Goal: Task Accomplishment & Management: Manage account settings

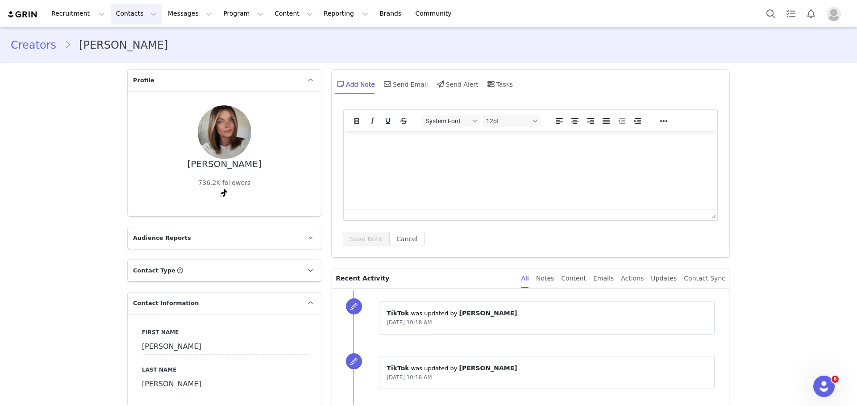
drag, startPoint x: 125, startPoint y: 10, endPoint x: 131, endPoint y: 16, distance: 8.2
click at [125, 11] on button "Contacts Contacts" at bounding box center [136, 14] width 51 height 20
click at [140, 37] on div "Creators" at bounding box center [140, 39] width 60 height 9
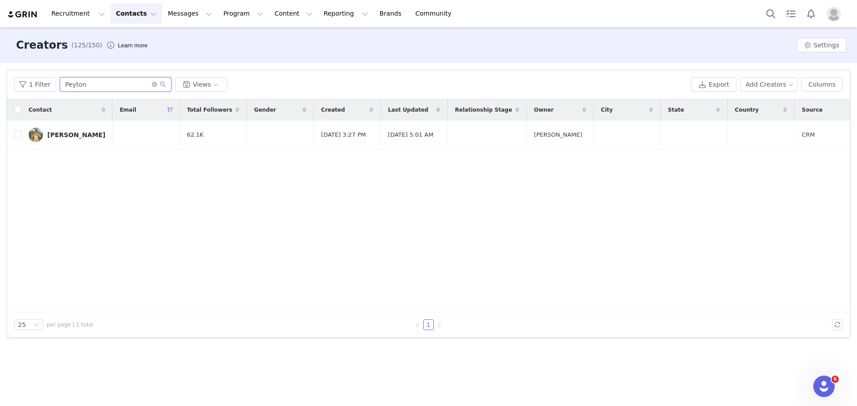
click at [93, 85] on input "Peyton" at bounding box center [116, 84] width 112 height 14
drag, startPoint x: 93, startPoint y: 84, endPoint x: 125, endPoint y: 90, distance: 33.1
click at [127, 91] on input "Peyton" at bounding box center [116, 84] width 112 height 14
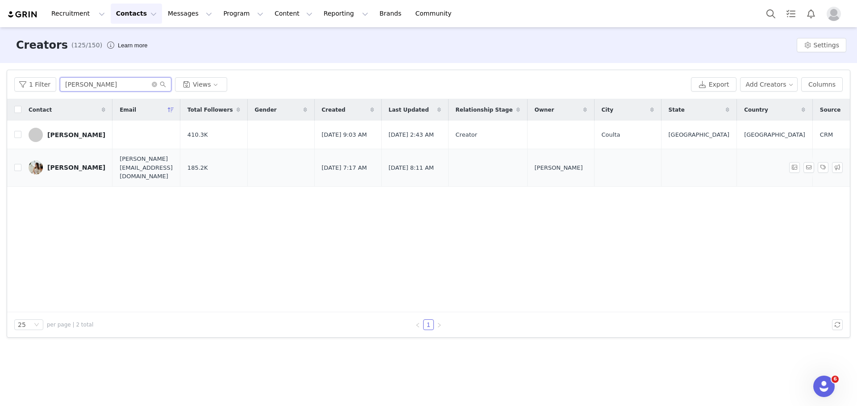
type input "Kate"
click at [58, 168] on div "Kate" at bounding box center [76, 167] width 58 height 7
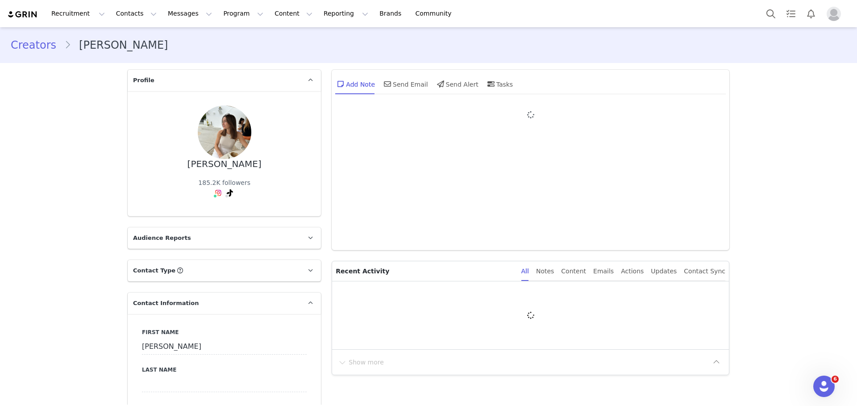
type input "+1 ([GEOGRAPHIC_DATA])"
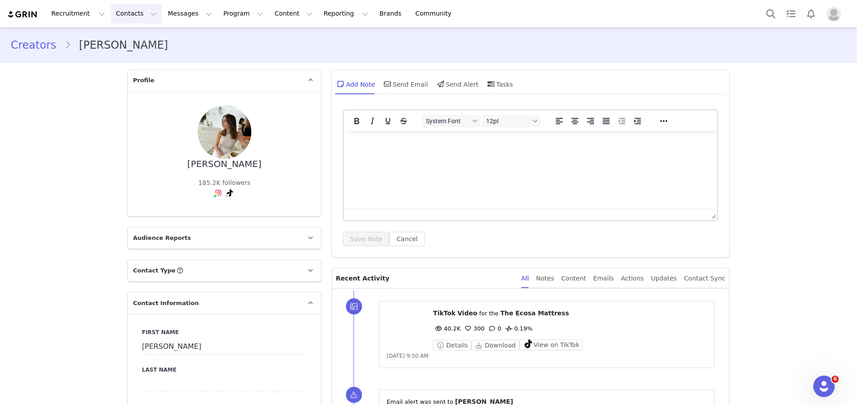
click at [133, 12] on button "Contacts Contacts" at bounding box center [136, 14] width 51 height 20
click at [140, 35] on div "Creators" at bounding box center [140, 39] width 60 height 9
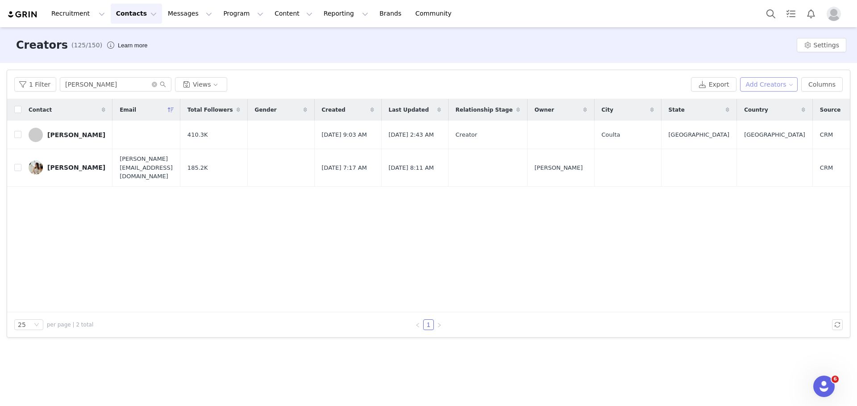
drag, startPoint x: 774, startPoint y: 83, endPoint x: 777, endPoint y: 88, distance: 6.8
click at [774, 83] on button "Add Creators" at bounding box center [769, 84] width 58 height 14
click at [771, 104] on span "Add a Creator" at bounding box center [770, 102] width 43 height 10
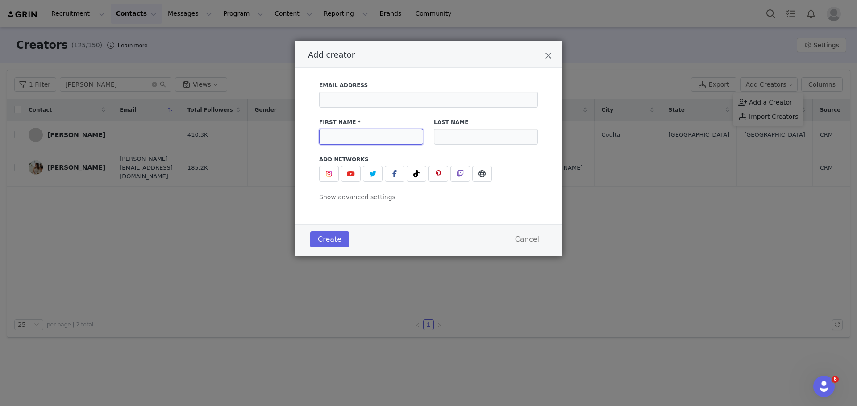
click at [399, 132] on input "Add creator" at bounding box center [371, 137] width 104 height 16
type input "Kate"
type input "Stobbs"
click at [421, 174] on span "Add creator" at bounding box center [416, 173] width 11 height 11
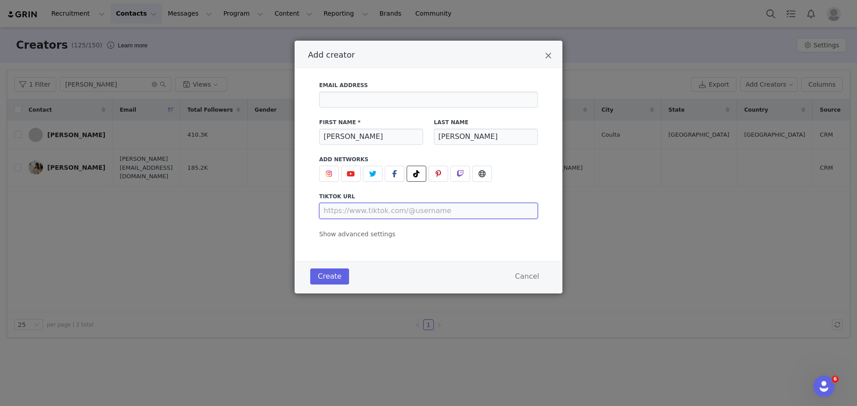
click at [383, 207] on input "Add creator" at bounding box center [428, 211] width 219 height 16
paste input "https://www.tiktok.com/@katestobbs"
type input "https://www.tiktok.com/@katestobbs"
drag, startPoint x: 499, startPoint y: 237, endPoint x: 436, endPoint y: 253, distance: 64.5
click at [499, 237] on div "Email Address First Name * Kate Last Name Stobbs Add Networks instagram URL you…" at bounding box center [428, 157] width 219 height 163
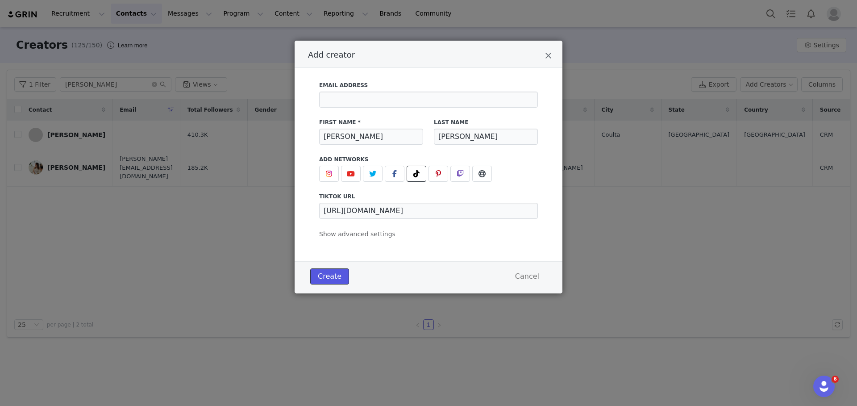
click at [333, 277] on button "Create" at bounding box center [329, 276] width 39 height 16
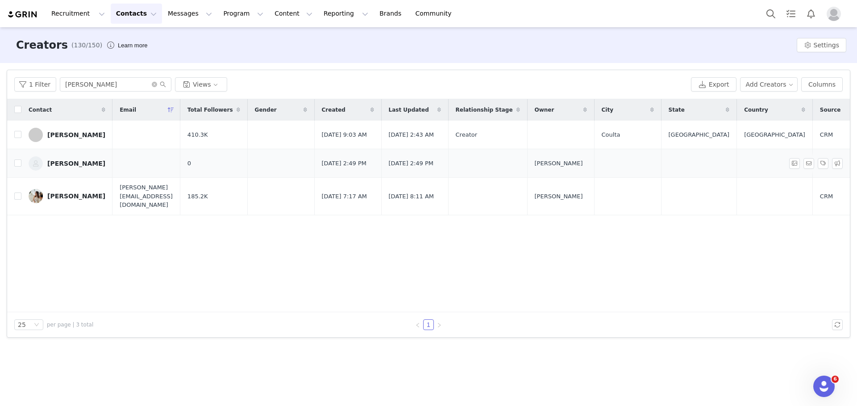
click at [74, 167] on div "Kate Stobbs" at bounding box center [76, 163] width 58 height 7
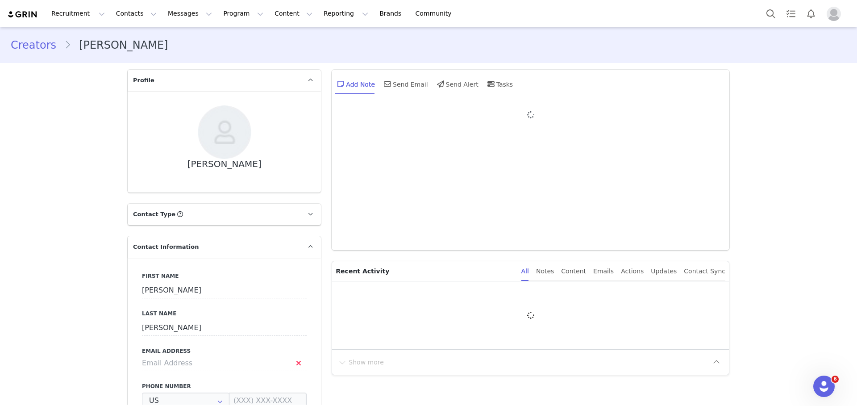
type input "+1 ([GEOGRAPHIC_DATA])"
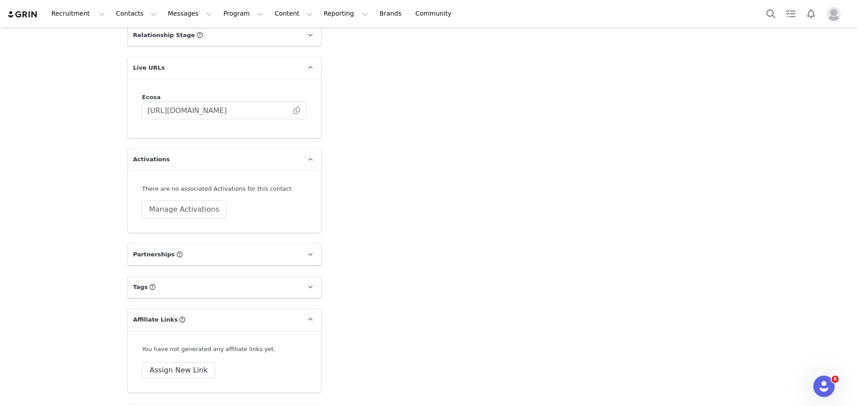
scroll to position [896, 0]
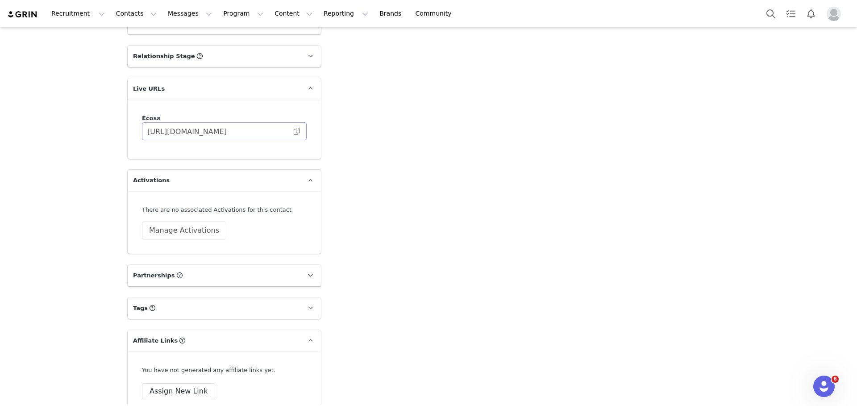
click at [292, 131] on span at bounding box center [296, 131] width 9 height 0
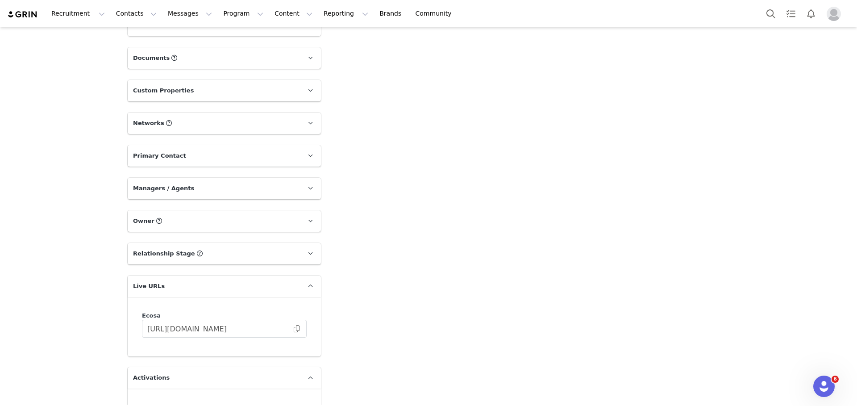
scroll to position [825, 0]
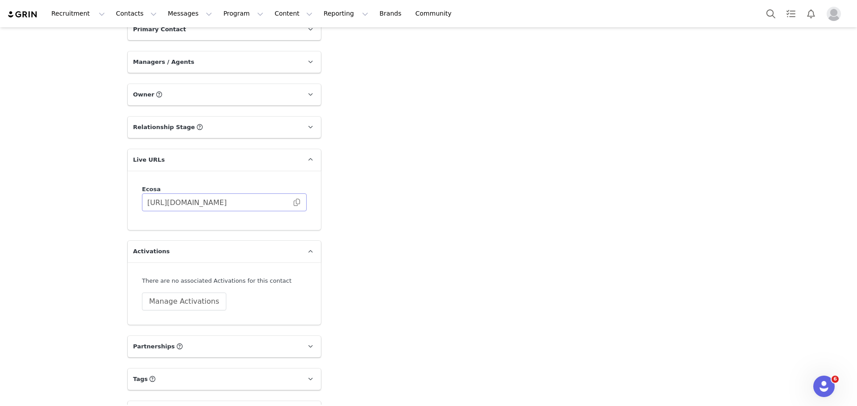
click at [292, 202] on span at bounding box center [296, 202] width 9 height 0
click at [294, 202] on span at bounding box center [296, 202] width 9 height 0
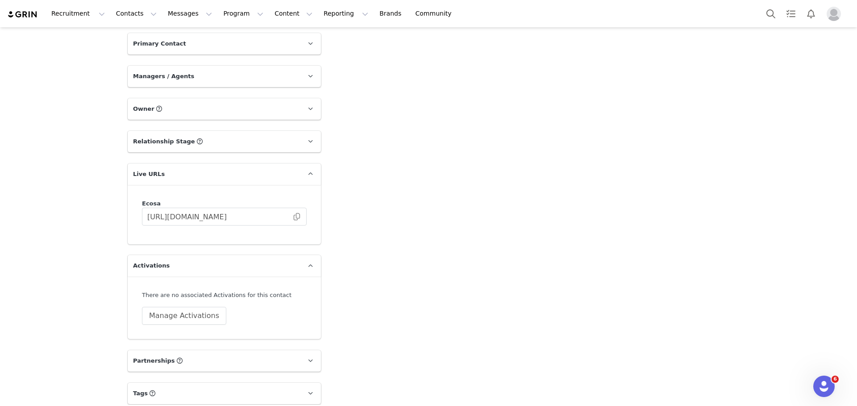
scroll to position [811, 0]
click at [293, 217] on span at bounding box center [296, 217] width 9 height 0
click at [182, 321] on button "Manage Activations" at bounding box center [184, 316] width 84 height 18
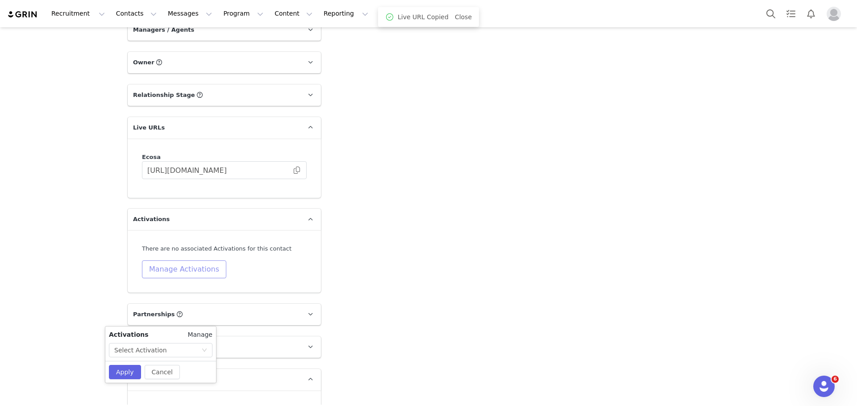
scroll to position [865, 0]
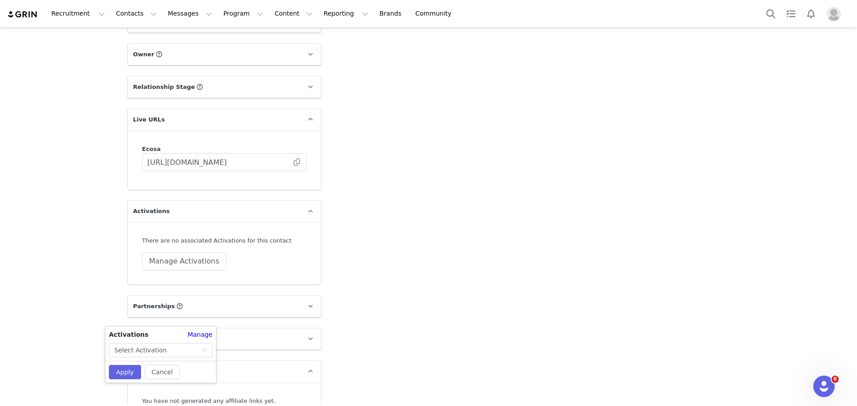
click at [175, 261] on button "Manage Activations" at bounding box center [184, 261] width 84 height 18
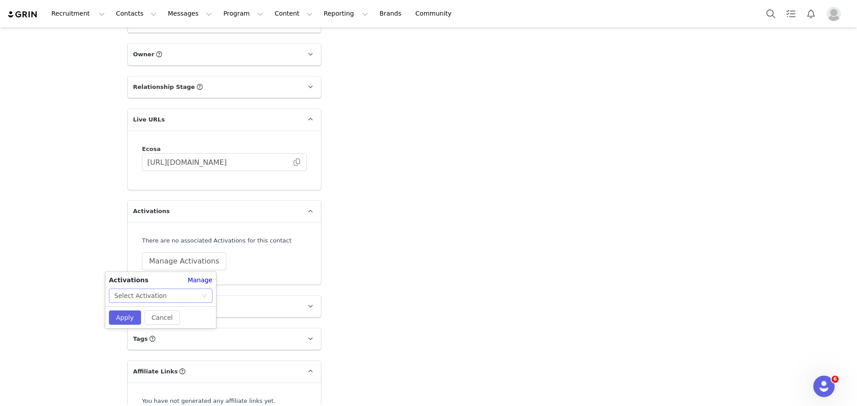
drag, startPoint x: 188, startPoint y: 294, endPoint x: 188, endPoint y: 289, distance: 4.9
click at [188, 293] on div "Select Activation" at bounding box center [157, 295] width 87 height 13
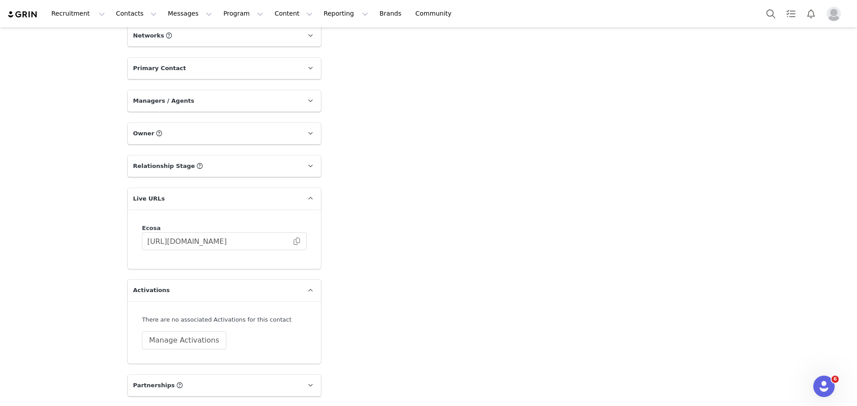
scroll to position [853, 0]
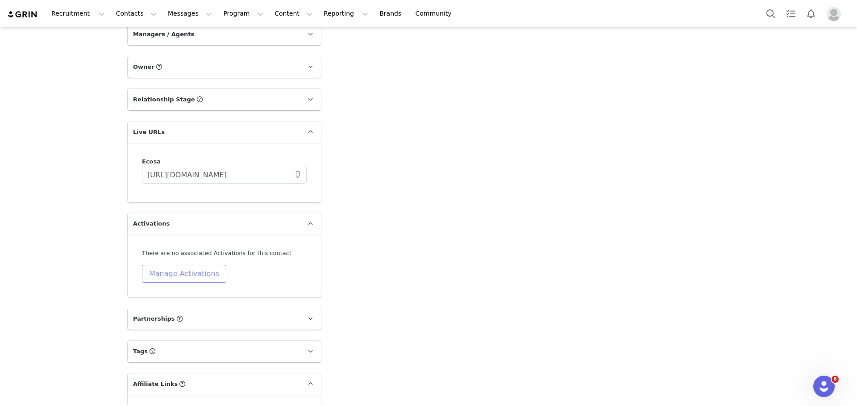
click at [197, 275] on button "Manage Activations" at bounding box center [184, 274] width 84 height 18
click at [192, 273] on button "Manage Activations" at bounding box center [184, 274] width 84 height 18
click at [176, 308] on div "Select Activation" at bounding box center [157, 307] width 87 height 13
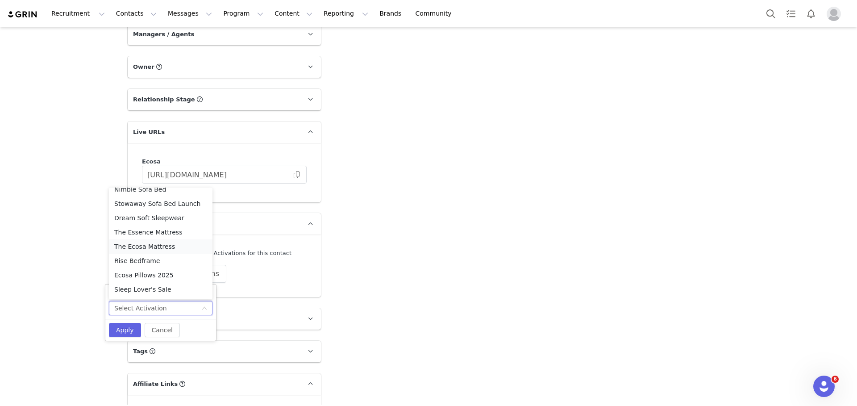
scroll to position [106, 0]
click at [165, 204] on li "Nimble Sofa Bed" at bounding box center [161, 205] width 104 height 14
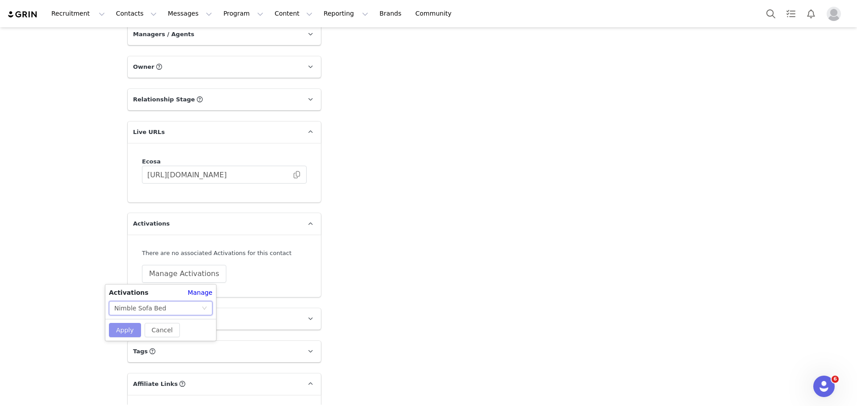
click at [124, 331] on button "Apply" at bounding box center [125, 330] width 32 height 14
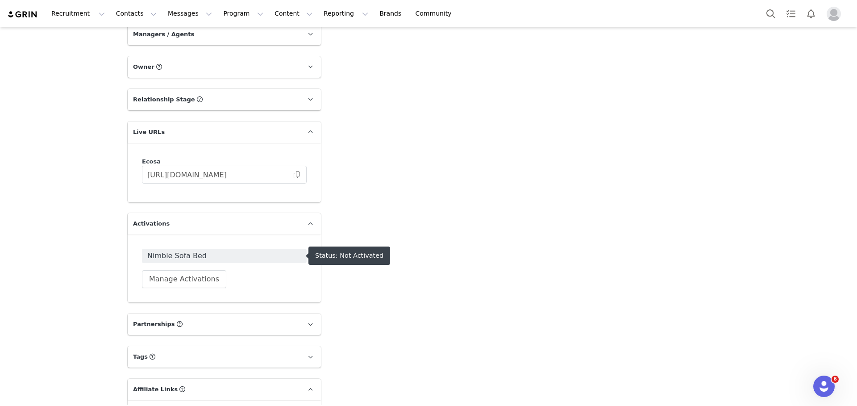
click at [296, 256] on span "Nimble Sofa Bed" at bounding box center [224, 255] width 154 height 11
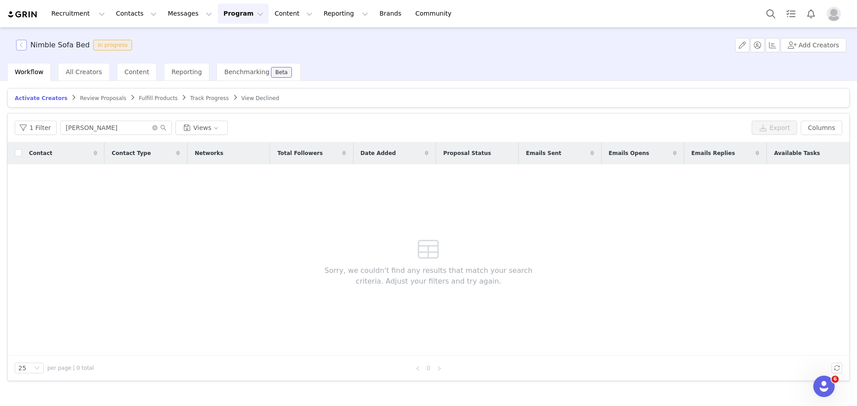
click at [20, 45] on button "button" at bounding box center [21, 45] width 11 height 11
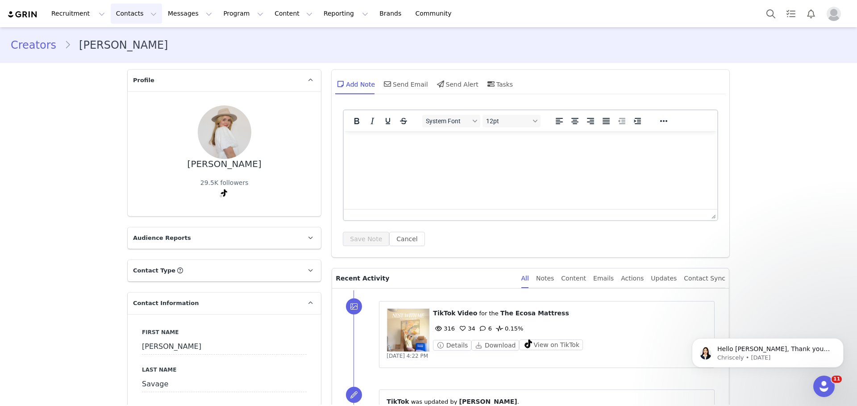
click at [118, 14] on button "Contacts Contacts" at bounding box center [136, 14] width 51 height 20
click at [144, 39] on div "Creators" at bounding box center [140, 39] width 60 height 9
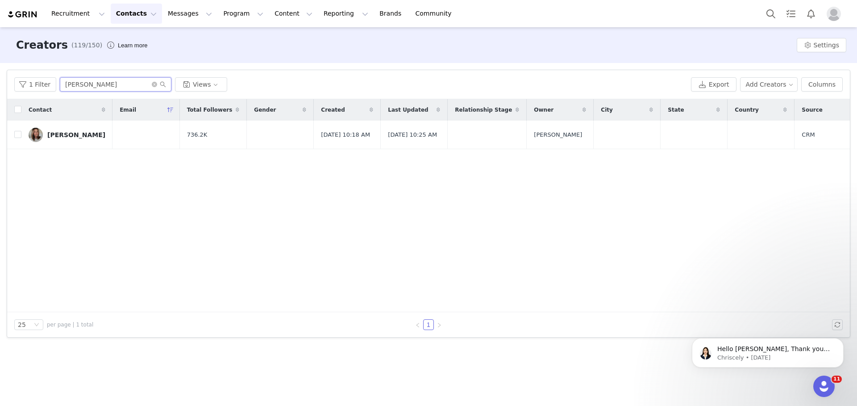
drag, startPoint x: 103, startPoint y: 81, endPoint x: 64, endPoint y: 82, distance: 39.3
click at [57, 82] on div "1 Filter Kathryn Views" at bounding box center [350, 84] width 673 height 14
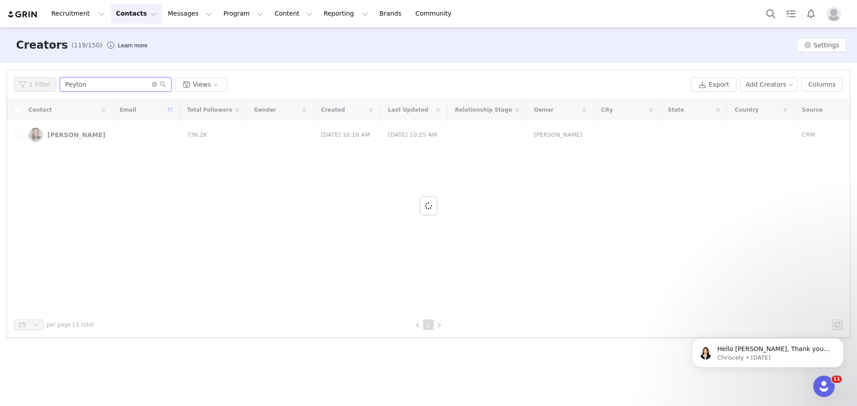
type input "Peyton"
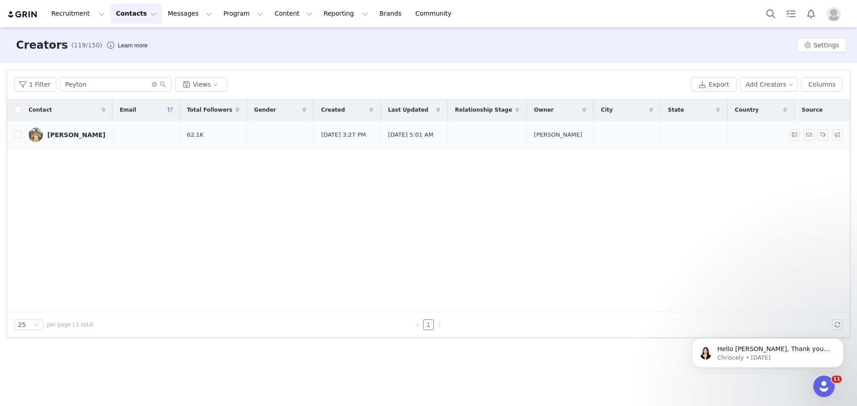
click at [66, 142] on link "[PERSON_NAME]" at bounding box center [67, 135] width 77 height 14
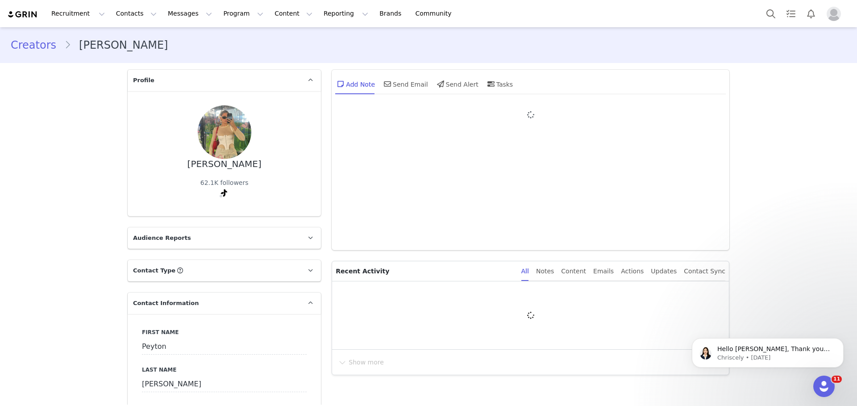
type input "+1 ([GEOGRAPHIC_DATA])"
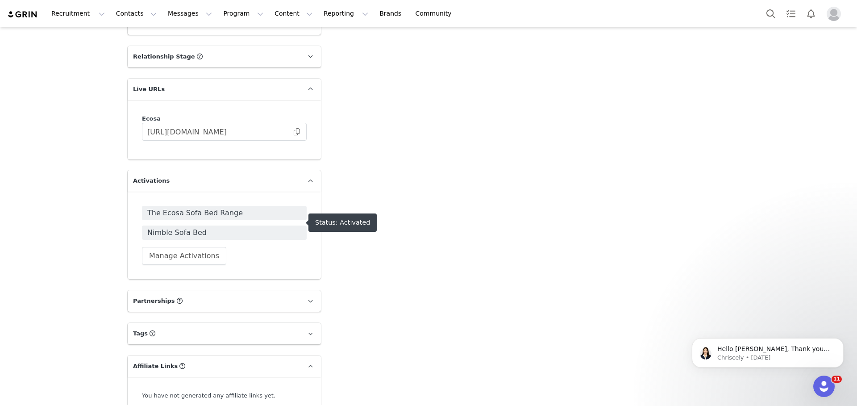
scroll to position [905, 0]
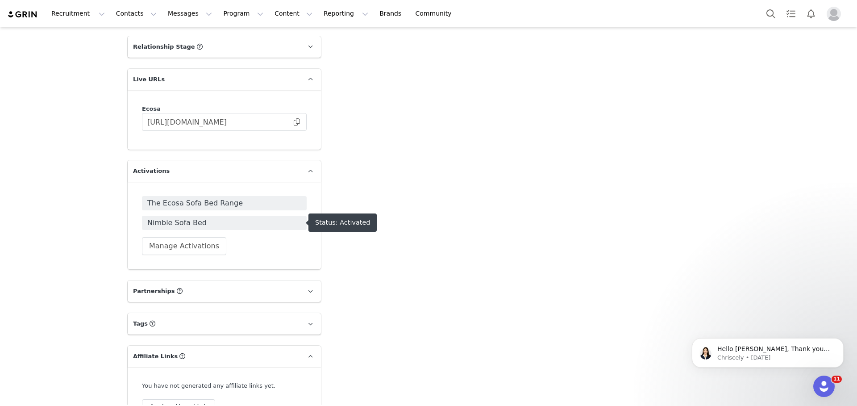
click at [283, 218] on span "Nimble Sofa Bed" at bounding box center [224, 222] width 154 height 11
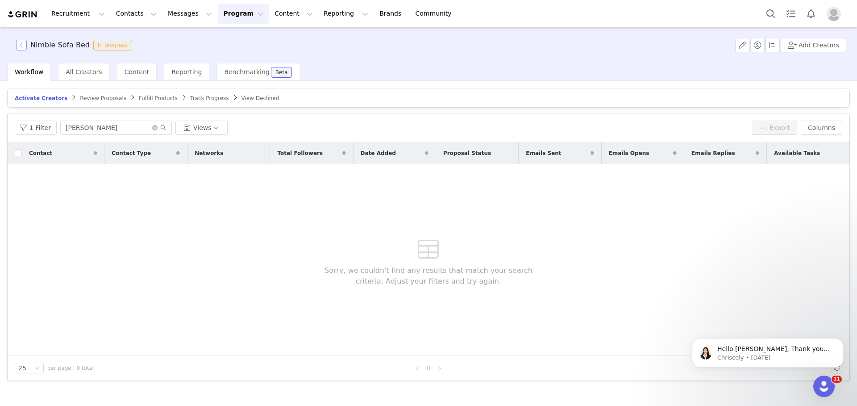
click at [22, 46] on button "button" at bounding box center [21, 45] width 11 height 11
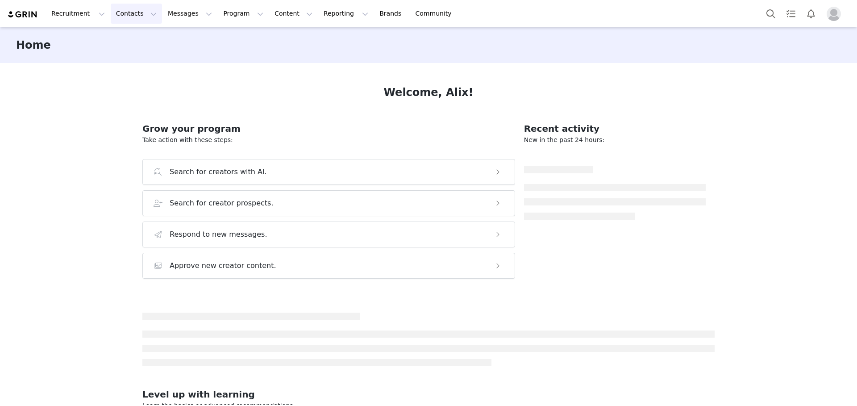
click at [143, 13] on button "Contacts Contacts" at bounding box center [136, 14] width 51 height 20
click at [152, 43] on div "Creators" at bounding box center [140, 39] width 60 height 9
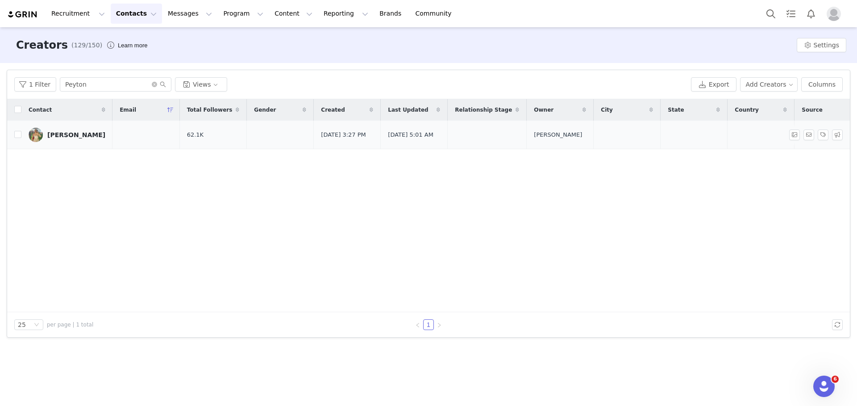
click at [67, 147] on td "[PERSON_NAME]" at bounding box center [66, 135] width 91 height 29
click at [67, 138] on div "[PERSON_NAME]" at bounding box center [76, 134] width 58 height 7
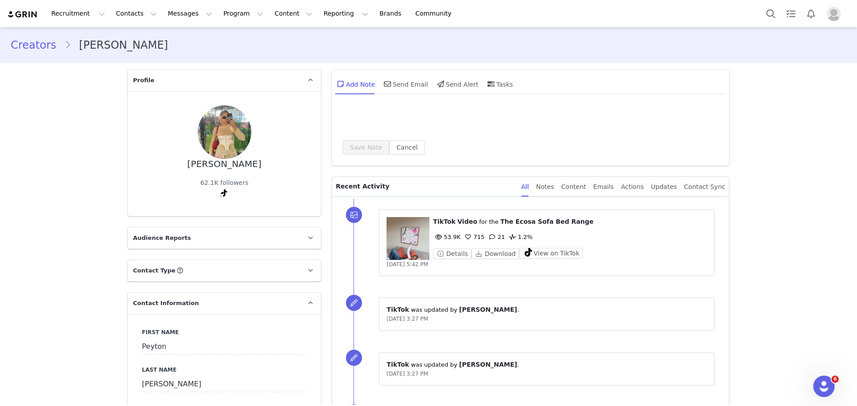
type input "+1 ([GEOGRAPHIC_DATA])"
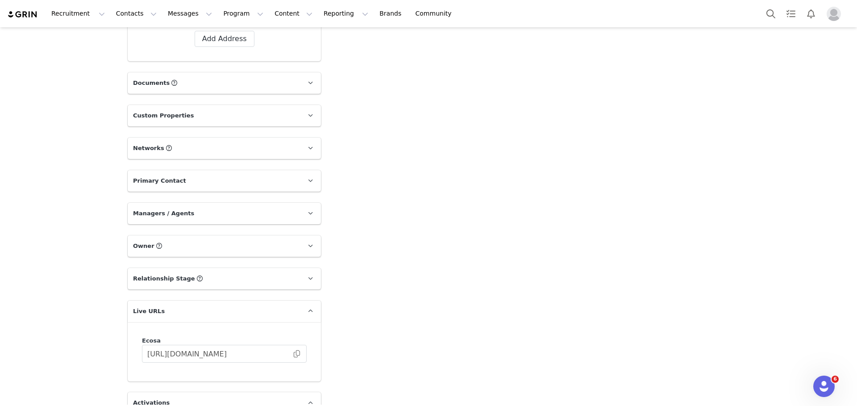
scroll to position [681, 0]
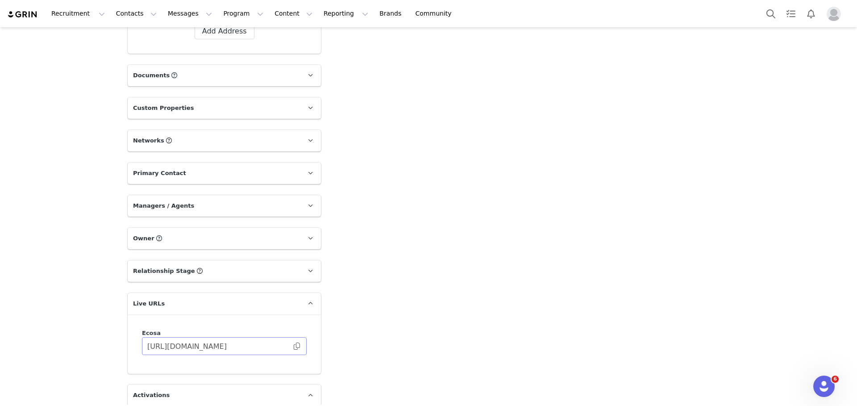
click at [294, 346] on span at bounding box center [296, 346] width 9 height 0
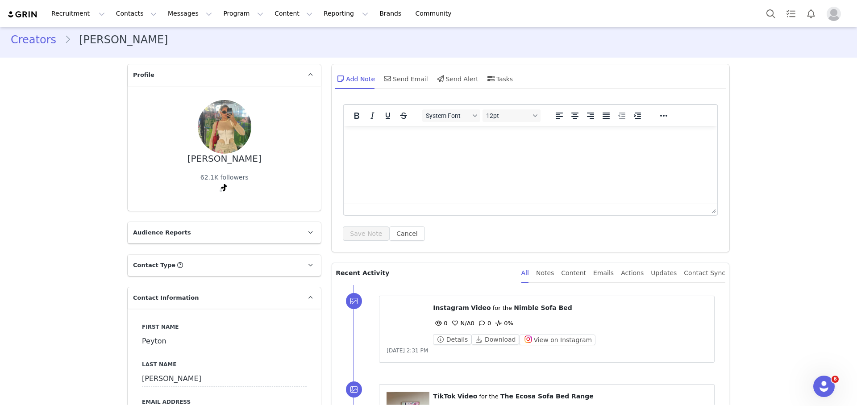
scroll to position [0, 0]
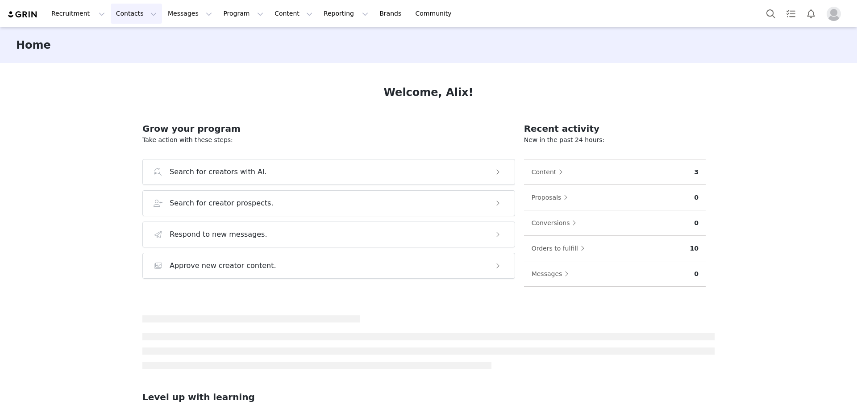
click at [135, 12] on button "Contacts Contacts" at bounding box center [136, 14] width 51 height 20
click at [147, 37] on div "Creators" at bounding box center [140, 39] width 60 height 9
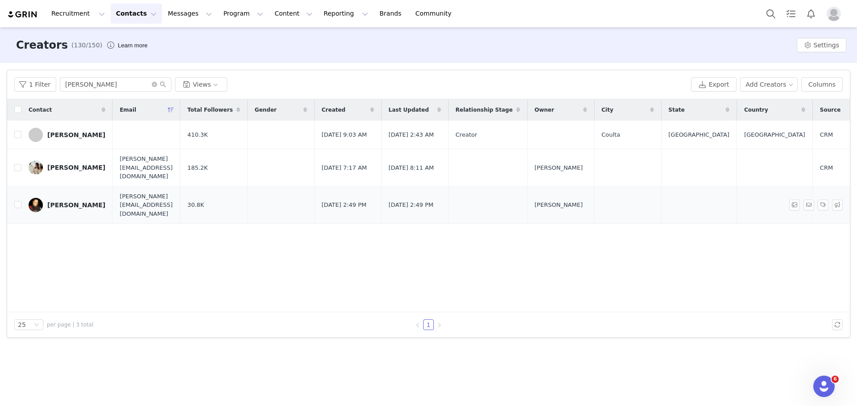
click at [74, 202] on div "[PERSON_NAME]" at bounding box center [76, 204] width 58 height 7
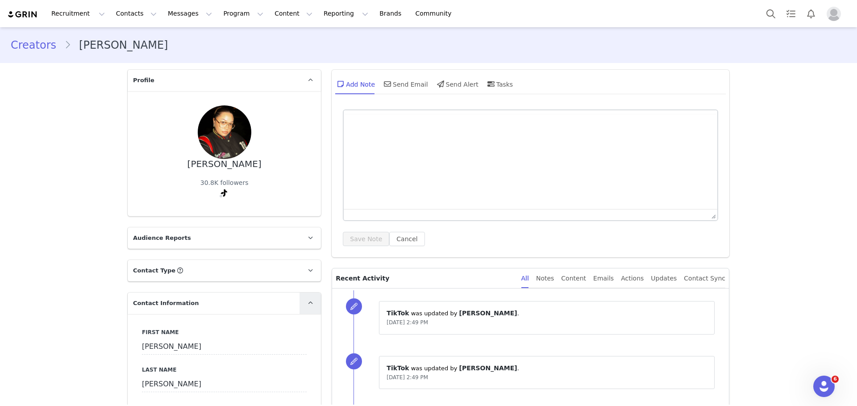
type input "+1 ([GEOGRAPHIC_DATA])"
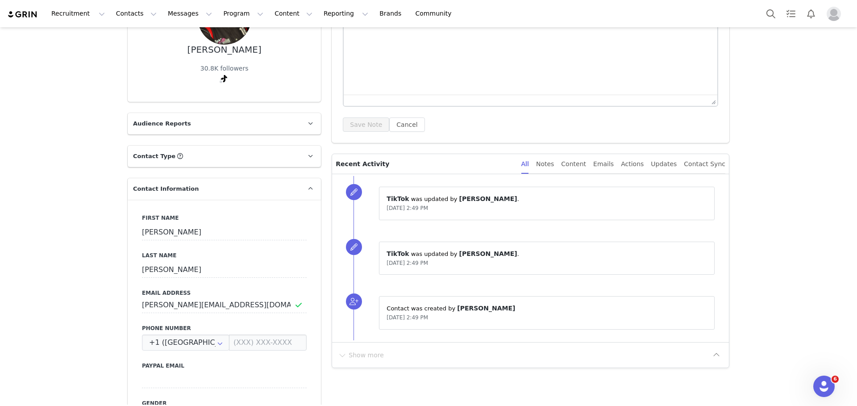
scroll to position [118, 0]
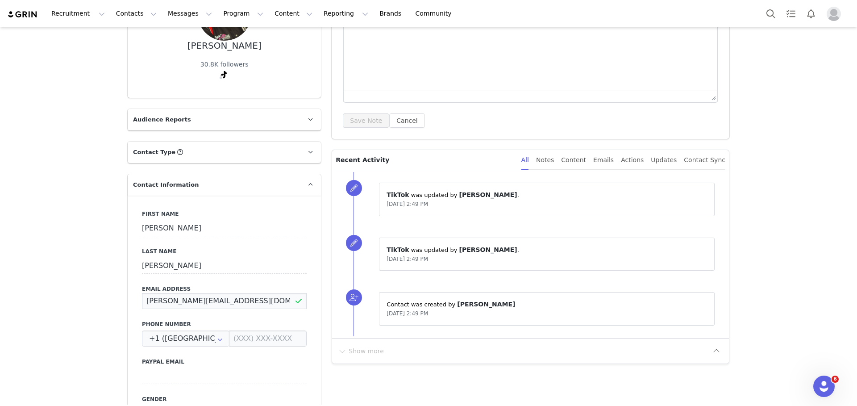
drag, startPoint x: 237, startPoint y: 301, endPoint x: 101, endPoint y: 290, distance: 136.2
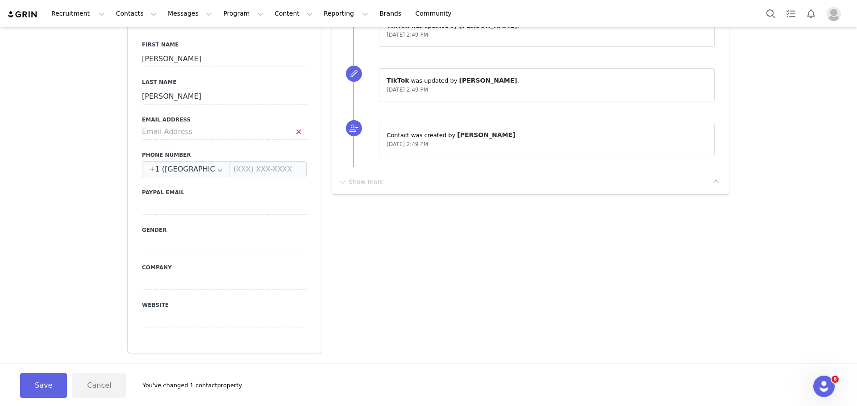
scroll to position [291, 0]
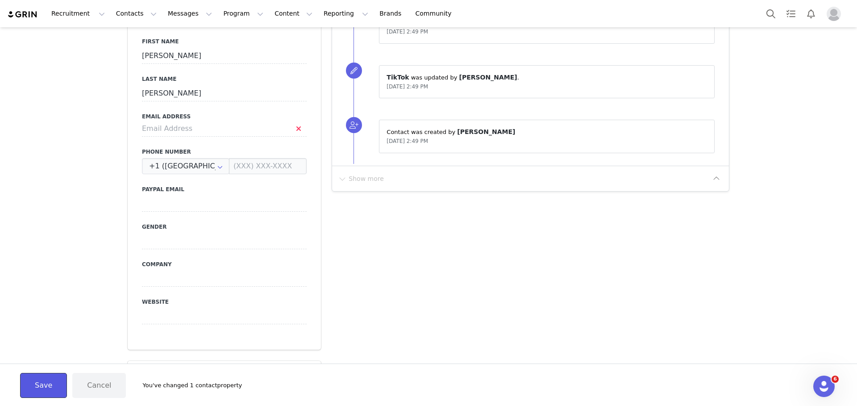
click at [33, 388] on button "Save" at bounding box center [43, 385] width 47 height 25
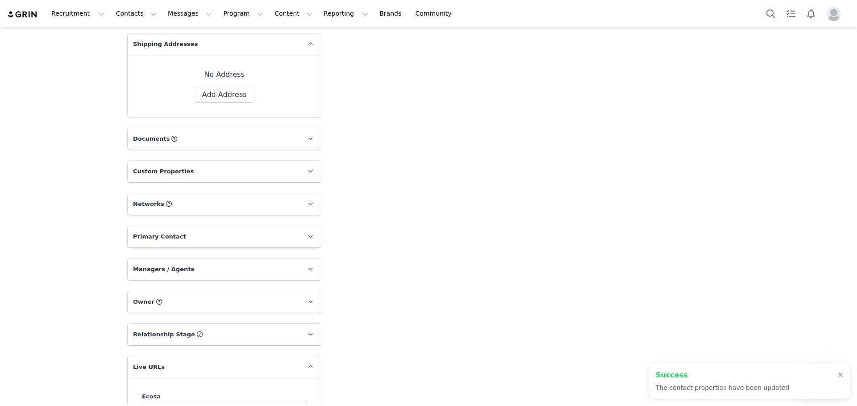
scroll to position [686, 0]
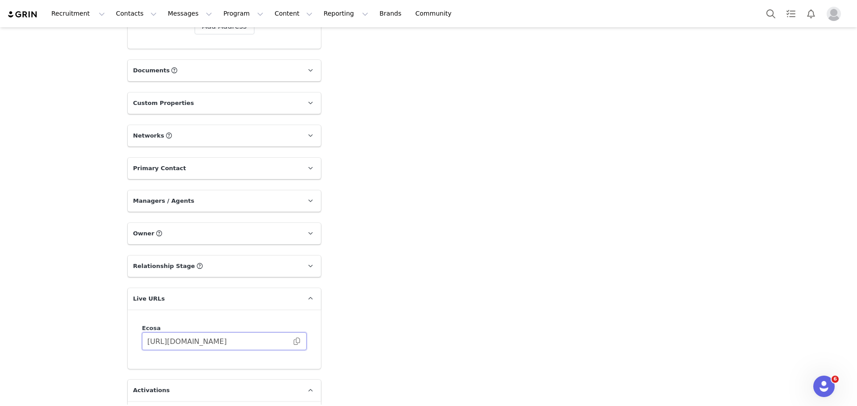
click at [292, 344] on input "https://ecosa.grin.live/5da1d83a-8899-4810-83ed-199d2e968306" at bounding box center [224, 341] width 165 height 18
drag, startPoint x: 384, startPoint y: 301, endPoint x: 378, endPoint y: 299, distance: 6.1
click at [384, 300] on div "Add Note Send Email Send Alert Tasks System Font 12pt To open the popup, press …" at bounding box center [530, 38] width 408 height 1321
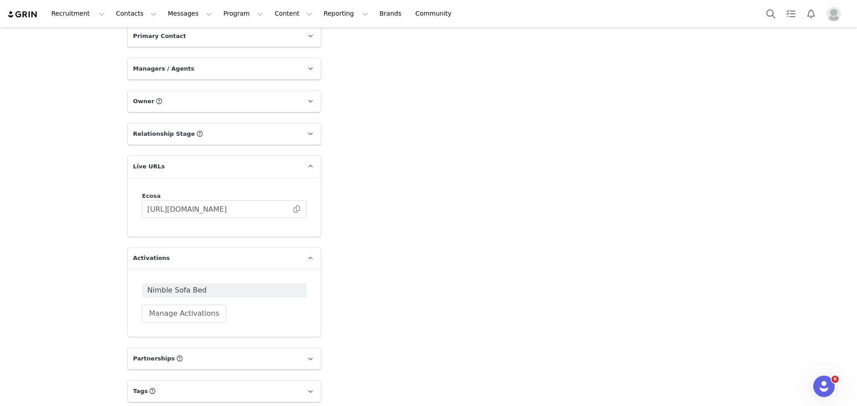
scroll to position [830, 0]
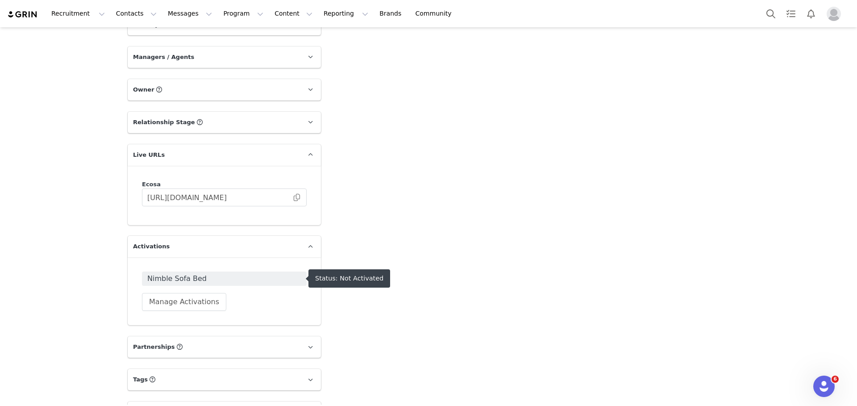
click at [242, 278] on span "Nimble Sofa Bed" at bounding box center [224, 278] width 154 height 11
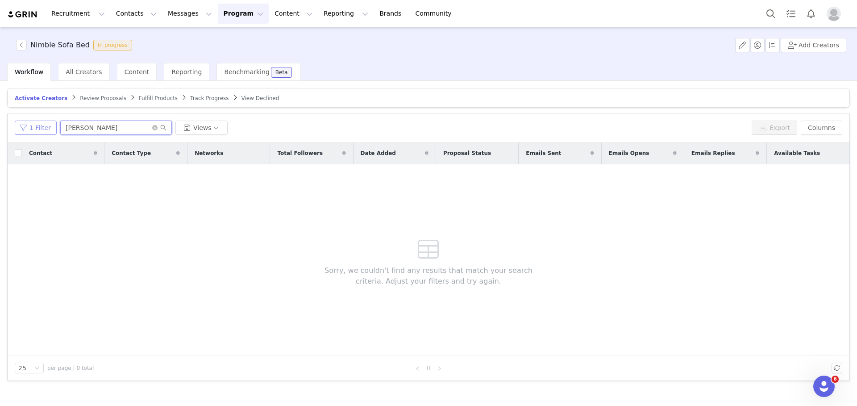
drag, startPoint x: 116, startPoint y: 129, endPoint x: 52, endPoint y: 125, distance: 64.0
click at [51, 125] on div "1 Filter Jessica T Views" at bounding box center [382, 128] width 734 height 14
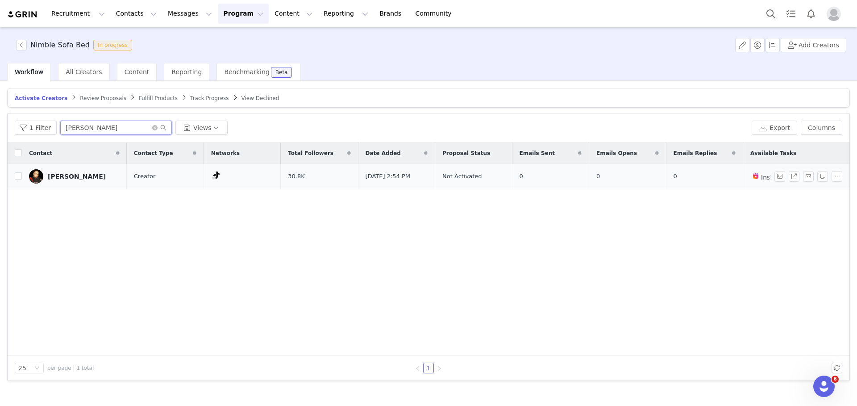
type input "Kate"
click at [80, 178] on div "Kate Stobbs" at bounding box center [77, 176] width 58 height 7
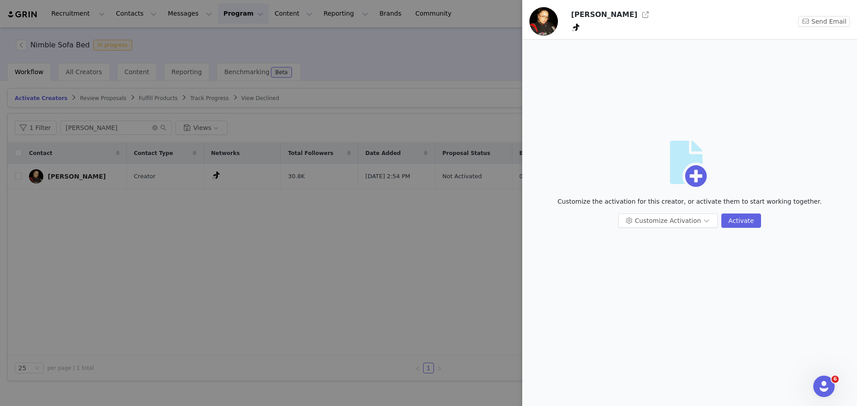
click at [474, 205] on div at bounding box center [428, 203] width 857 height 406
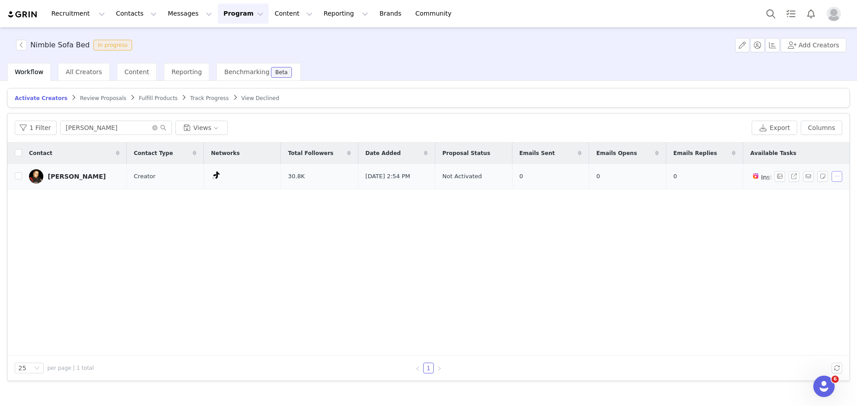
click at [838, 177] on button "button" at bounding box center [837, 176] width 11 height 11
click at [817, 192] on span "Activate Creators" at bounding box center [814, 193] width 54 height 10
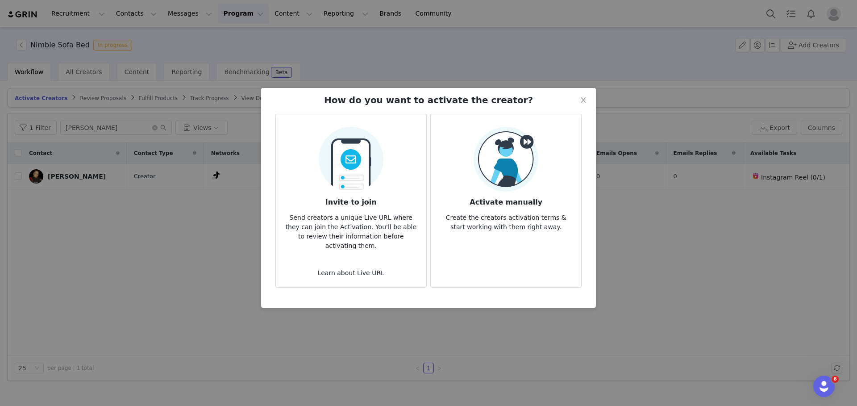
click at [483, 158] on img at bounding box center [506, 159] width 65 height 65
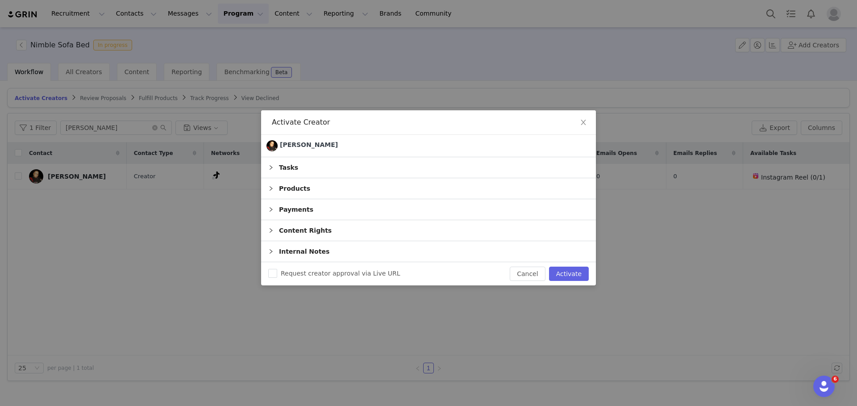
click at [336, 170] on div "Tasks" at bounding box center [428, 167] width 335 height 21
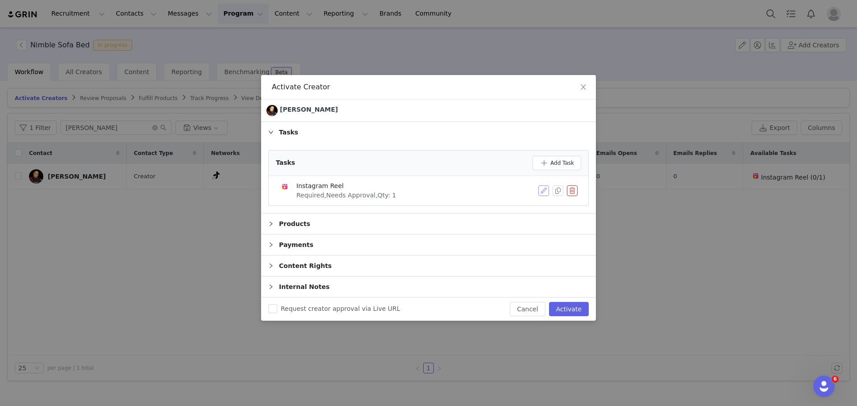
click at [545, 190] on button "button" at bounding box center [543, 190] width 11 height 11
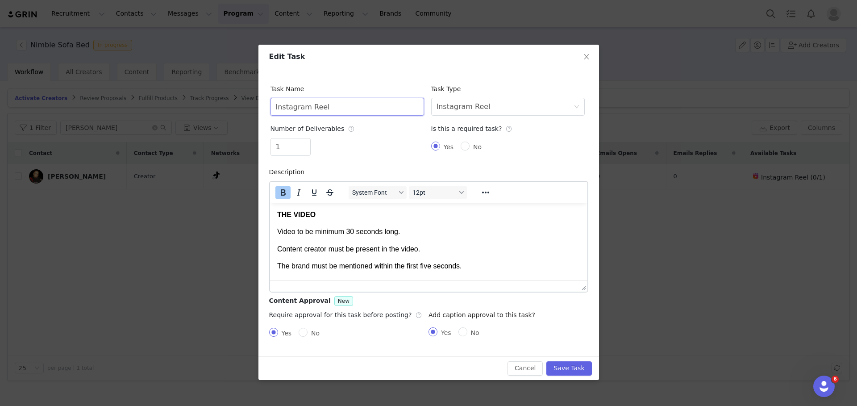
drag, startPoint x: 324, startPoint y: 105, endPoint x: 201, endPoint y: 105, distance: 123.2
click at [201, 105] on div "Edit Task Task Name Instagram Reel Task Type Select task type Instagram Reel Nu…" at bounding box center [428, 203] width 857 height 406
type input "TikTok"
drag, startPoint x: 474, startPoint y: 100, endPoint x: 481, endPoint y: 112, distance: 13.9
click at [474, 100] on div "Instagram Reel" at bounding box center [464, 106] width 54 height 17
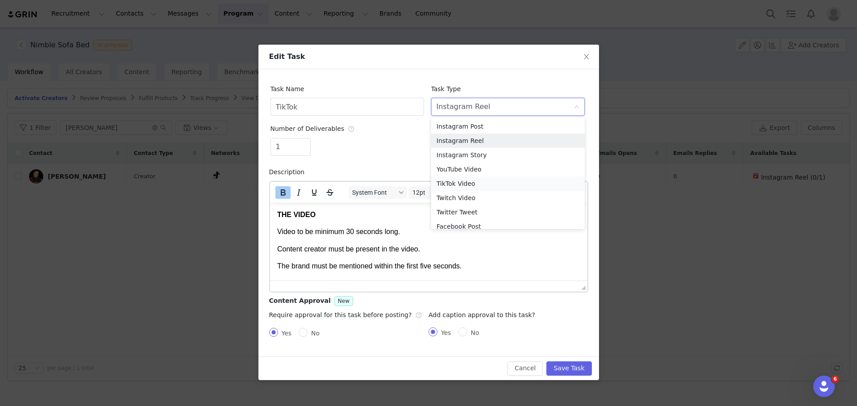
click at [494, 183] on li "TikTok Video" at bounding box center [508, 183] width 154 height 14
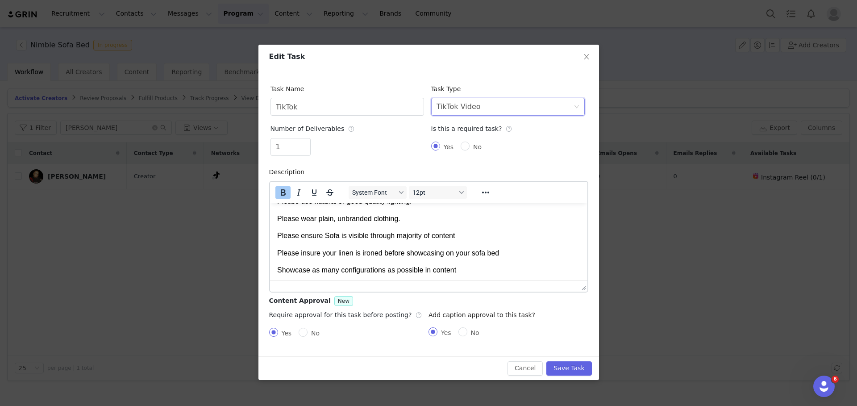
scroll to position [118, 0]
click at [566, 367] on button "Save Task" at bounding box center [568, 368] width 45 height 14
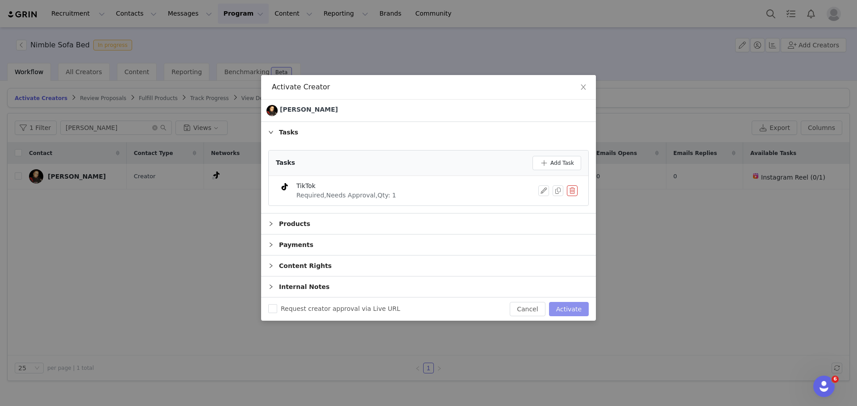
click at [567, 304] on button "Activate" at bounding box center [569, 309] width 40 height 14
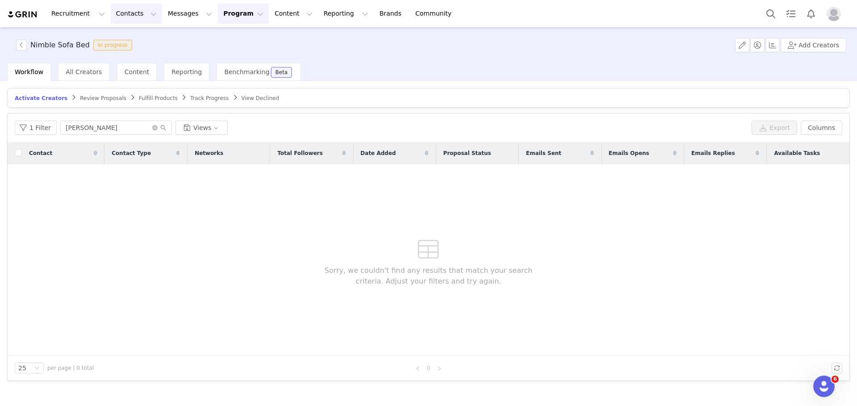
click at [118, 17] on button "Contacts Contacts" at bounding box center [136, 14] width 51 height 20
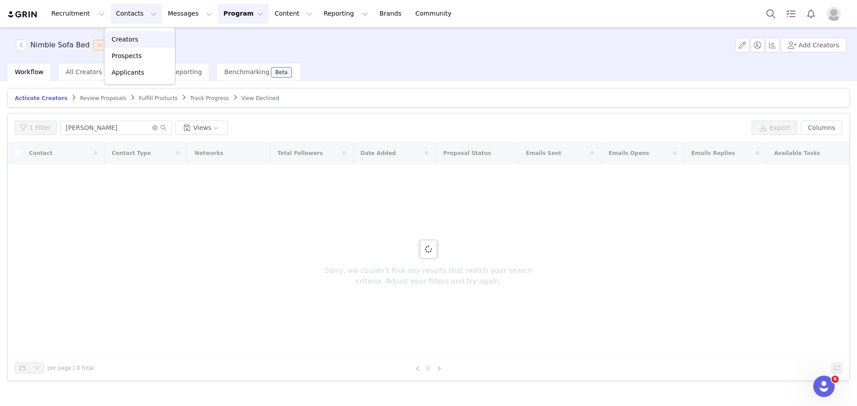
click at [141, 38] on div "Creators" at bounding box center [140, 39] width 60 height 9
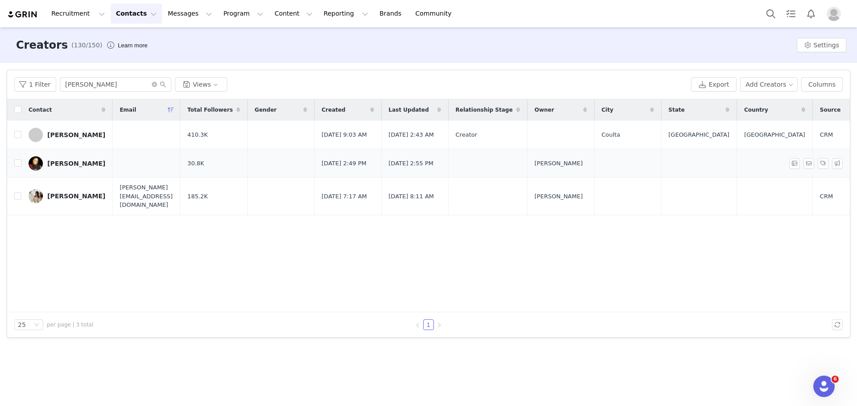
click at [68, 167] on div "Kate Stobbs" at bounding box center [76, 163] width 58 height 7
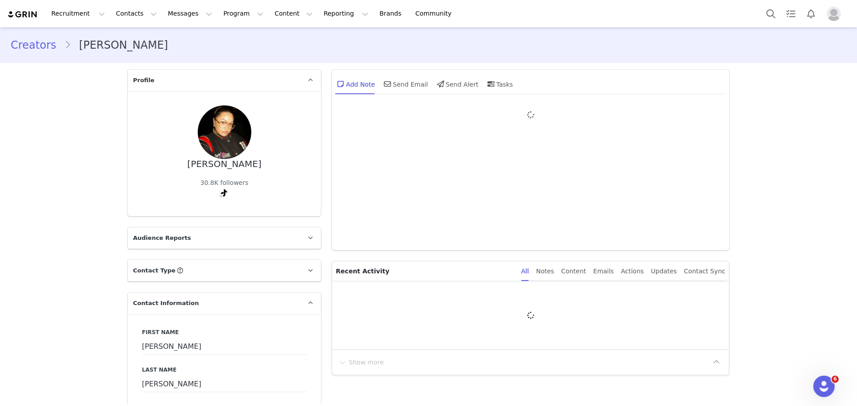
type input "+1 ([GEOGRAPHIC_DATA])"
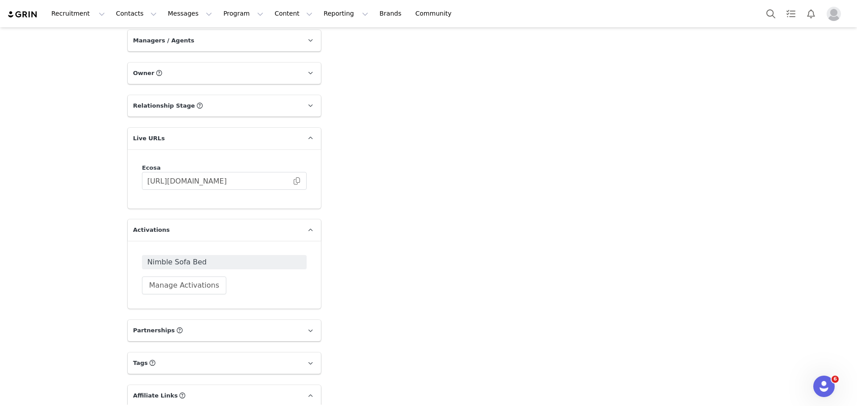
scroll to position [855, 0]
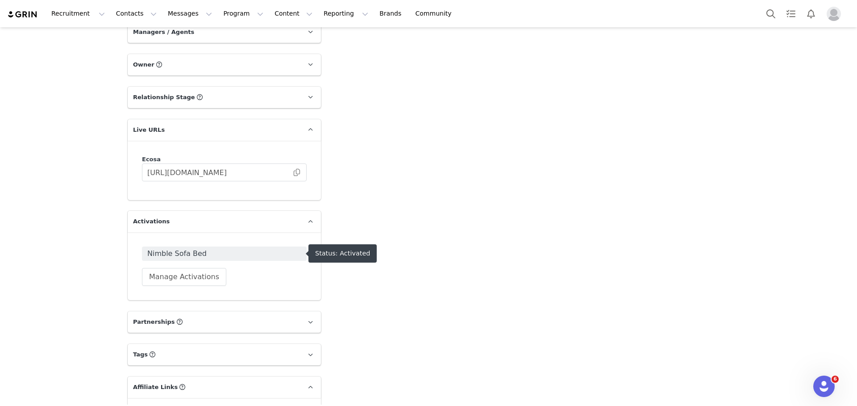
click at [269, 251] on span "Nimble Sofa Bed" at bounding box center [224, 253] width 154 height 11
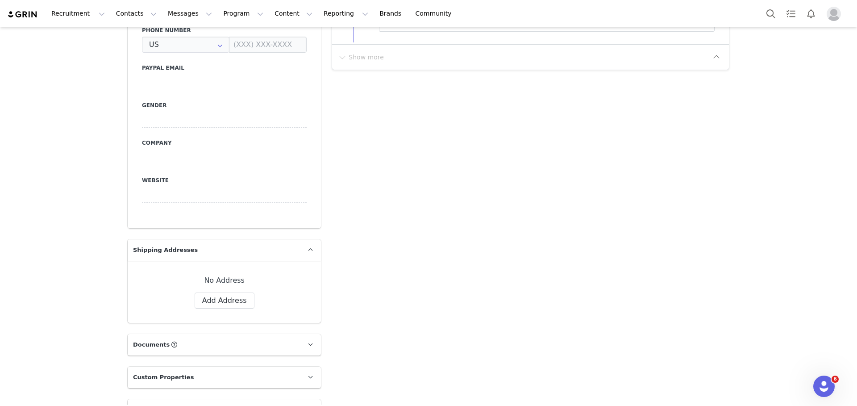
type input "+1 ([GEOGRAPHIC_DATA])"
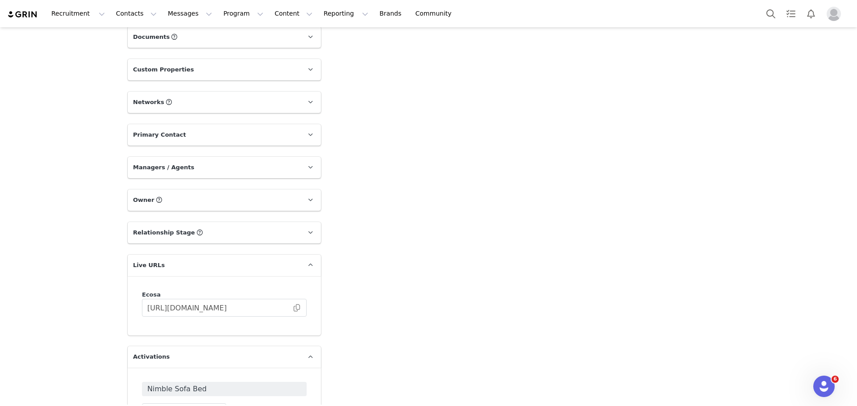
scroll to position [826, 0]
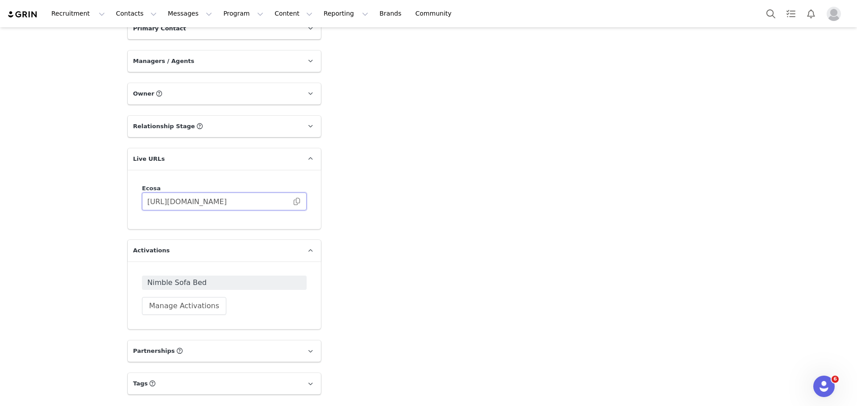
click at [297, 202] on input "https://ecosa.grin.live/5da1d83a-8899-4810-83ed-199d2e968306" at bounding box center [224, 201] width 165 height 18
click at [294, 201] on span at bounding box center [296, 201] width 9 height 0
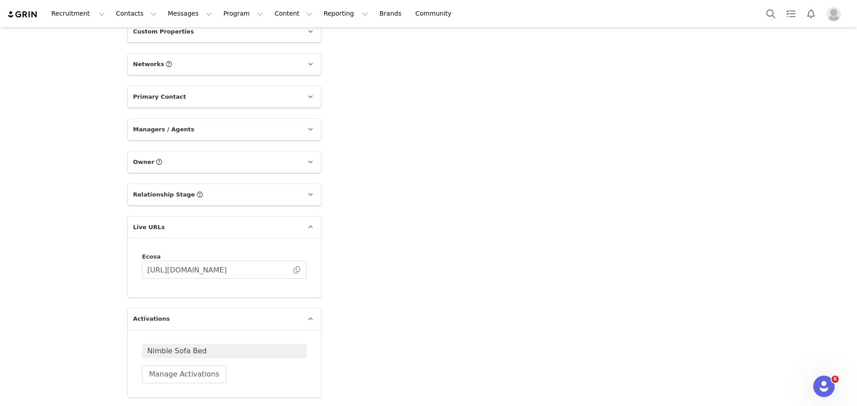
scroll to position [762, 0]
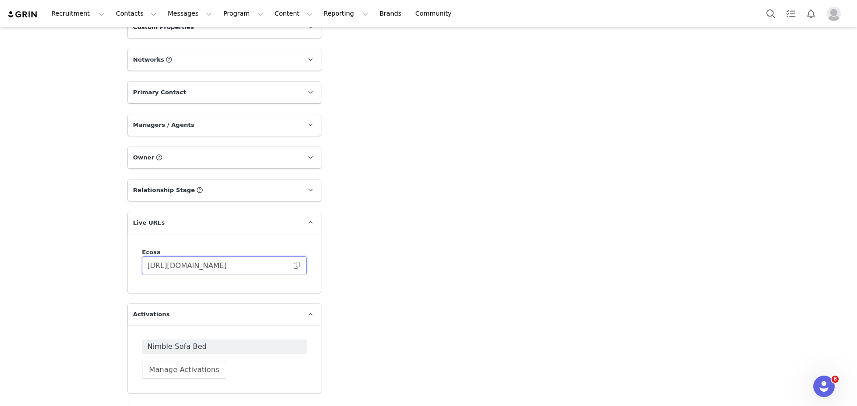
click at [293, 268] on input "https://ecosa.grin.live/5da1d83a-8899-4810-83ed-199d2e968306" at bounding box center [224, 265] width 165 height 18
click at [293, 265] on span at bounding box center [296, 265] width 9 height 0
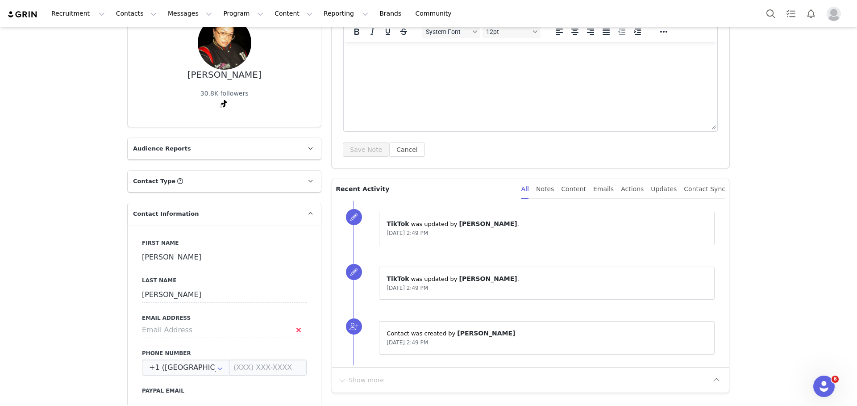
scroll to position [0, 0]
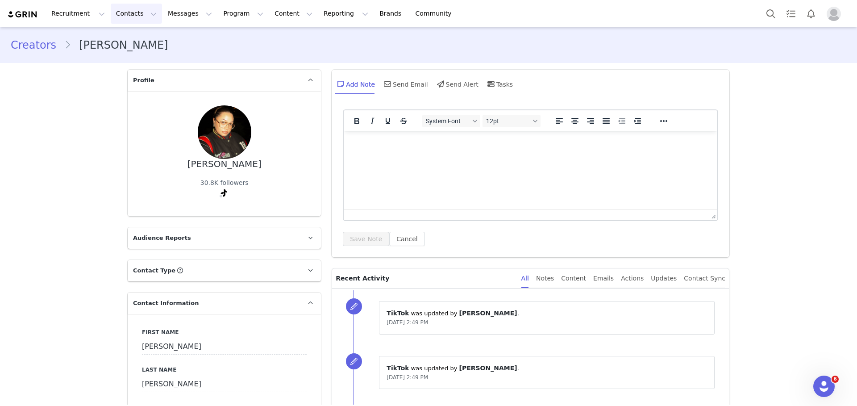
click at [127, 8] on button "Contacts Contacts" at bounding box center [136, 14] width 51 height 20
click at [145, 35] on div "Creators" at bounding box center [140, 39] width 60 height 9
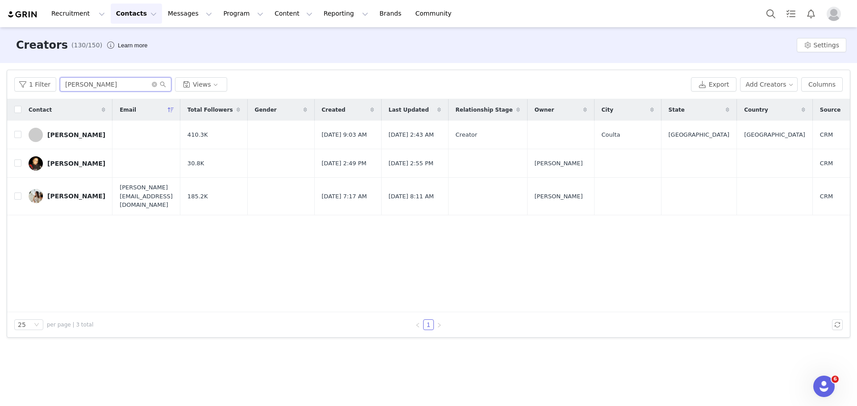
drag, startPoint x: 97, startPoint y: 90, endPoint x: 56, endPoint y: 84, distance: 41.9
click at [56, 84] on div "1 Filter Kate Views" at bounding box center [350, 84] width 673 height 14
type input "Emily"
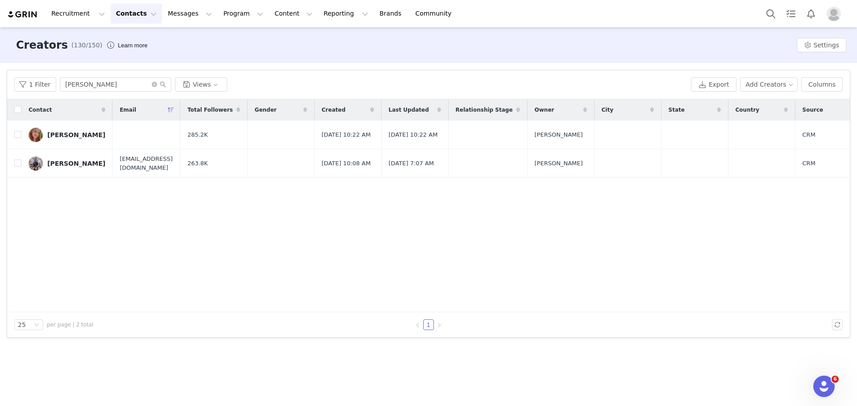
click at [60, 134] on div "Emily" at bounding box center [76, 134] width 58 height 7
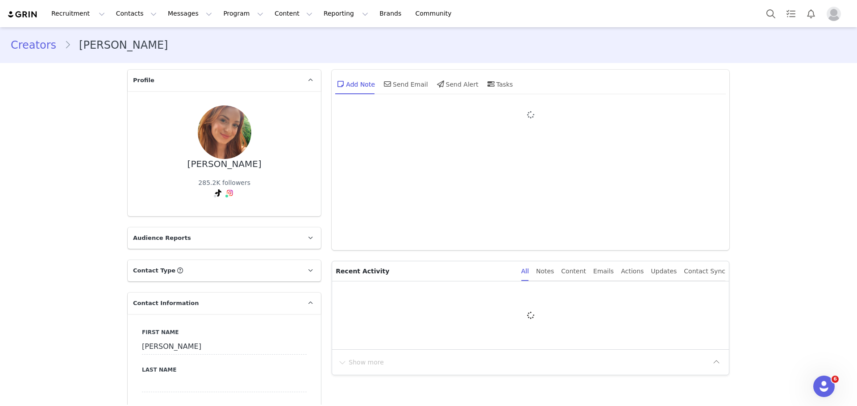
type input "+1 ([GEOGRAPHIC_DATA])"
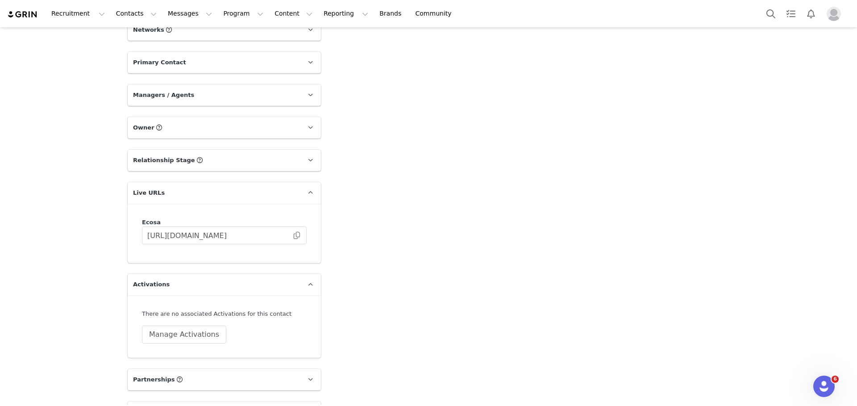
scroll to position [821, 0]
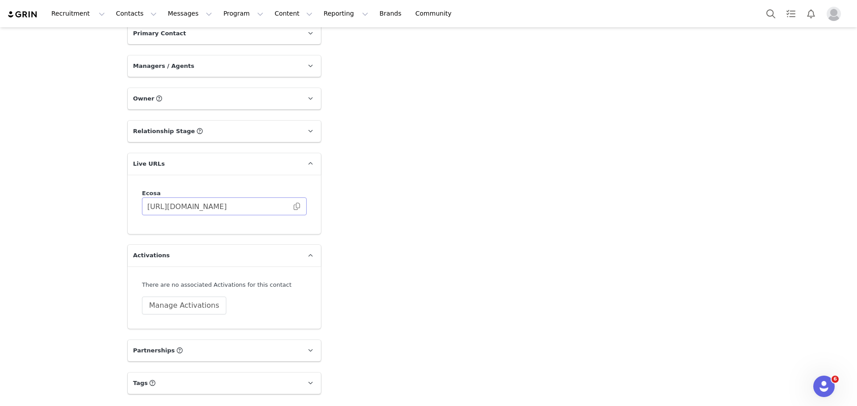
click at [292, 206] on span at bounding box center [296, 206] width 9 height 0
click at [191, 306] on button "Manage Activations" at bounding box center [184, 305] width 84 height 18
click at [170, 338] on div "Select Activation" at bounding box center [157, 339] width 87 height 13
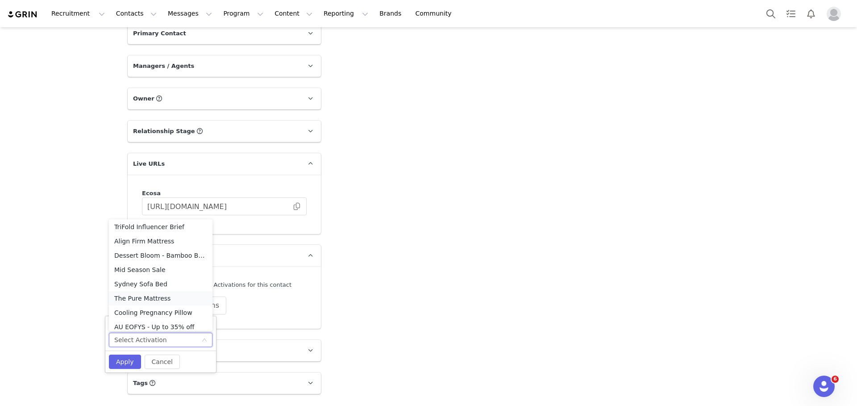
scroll to position [271, 0]
click at [150, 231] on li "TriFold Influencer Brief" at bounding box center [161, 228] width 104 height 14
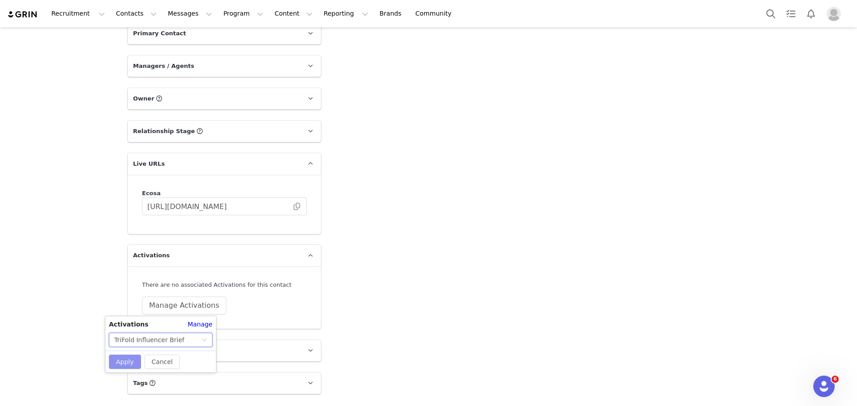
click at [132, 360] on button "Apply" at bounding box center [125, 361] width 32 height 14
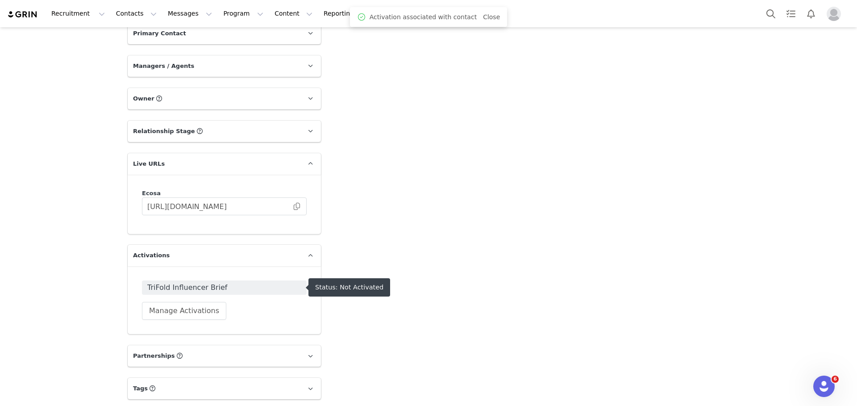
click at [282, 288] on span "TriFold Influencer Brief" at bounding box center [224, 287] width 154 height 11
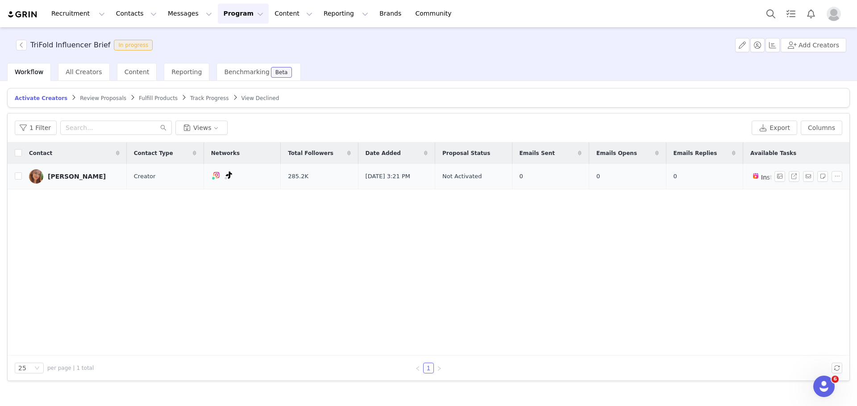
click at [55, 176] on div "Emily" at bounding box center [77, 176] width 58 height 7
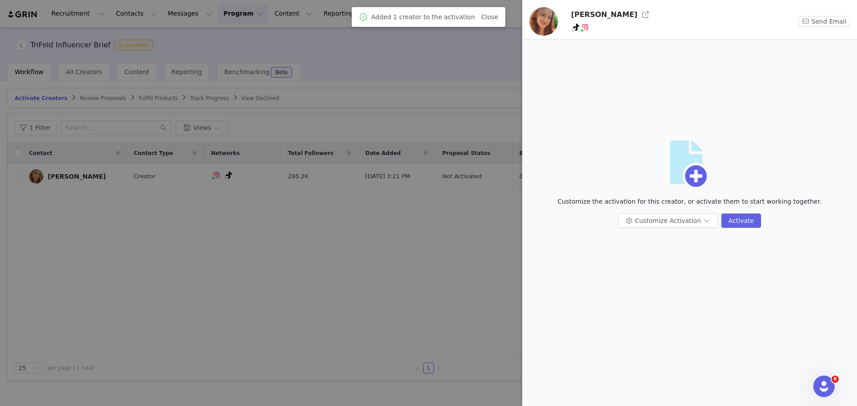
click at [448, 80] on div at bounding box center [428, 203] width 857 height 406
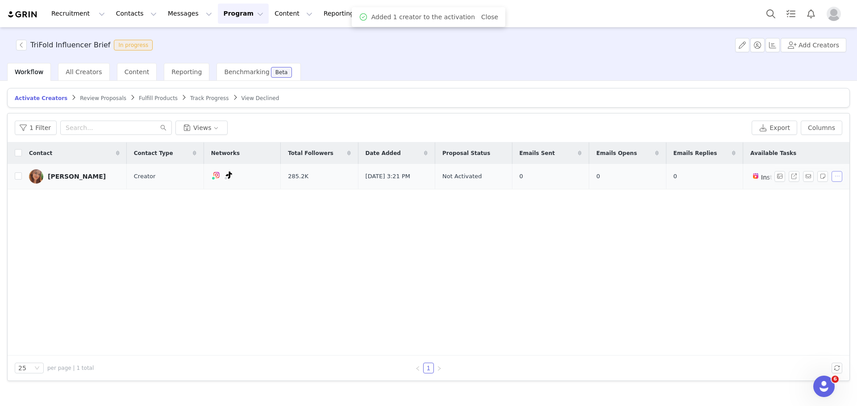
click at [837, 178] on button "button" at bounding box center [837, 176] width 11 height 11
click at [803, 192] on span "Activate Creators" at bounding box center [814, 193] width 54 height 10
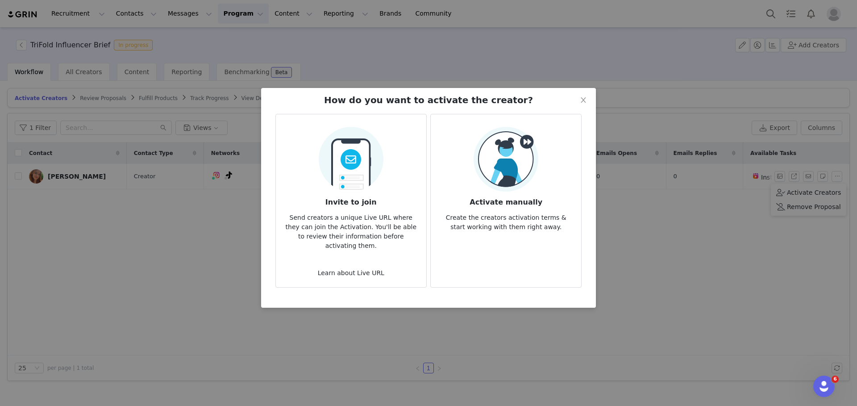
click at [472, 160] on div "Activate manually Create the creators activation terms & start working with the…" at bounding box center [506, 179] width 136 height 105
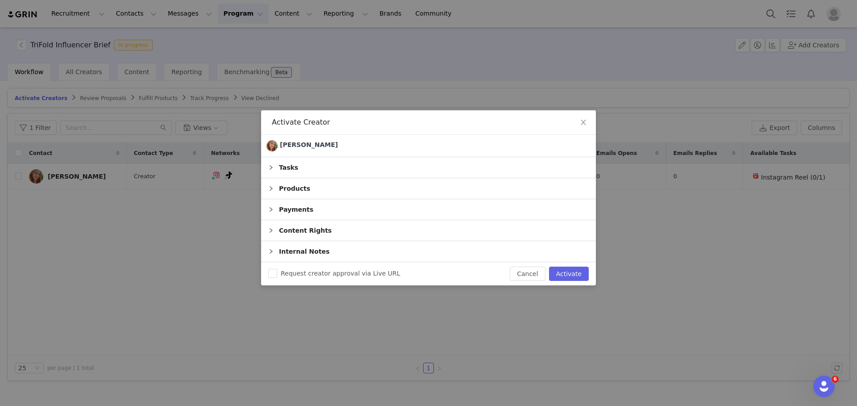
click at [314, 159] on div "Tasks" at bounding box center [428, 167] width 335 height 21
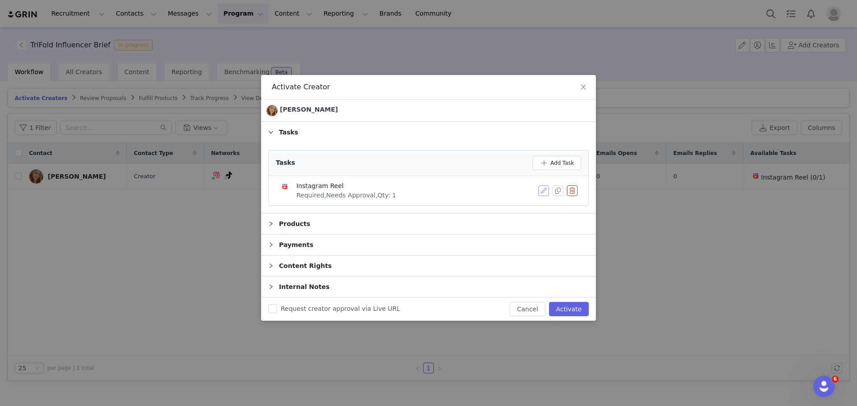
click at [544, 190] on button "button" at bounding box center [543, 190] width 11 height 11
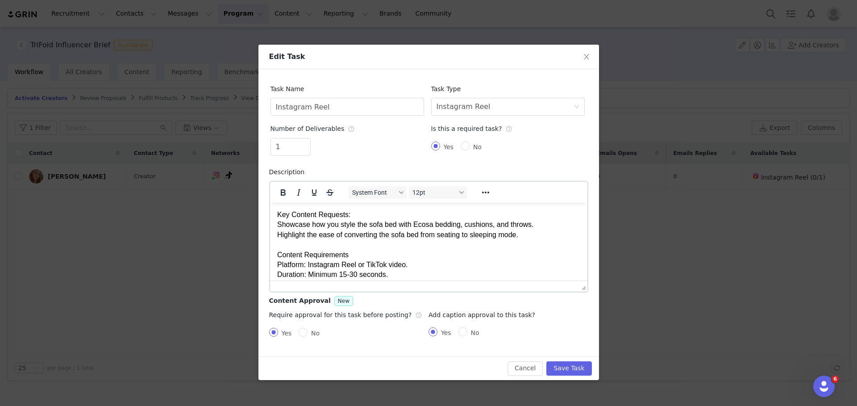
click at [305, 218] on div "Key Content Requests: Showcase how you style the sofa bed with Ecosa bedding, c…" at bounding box center [428, 259] width 303 height 100
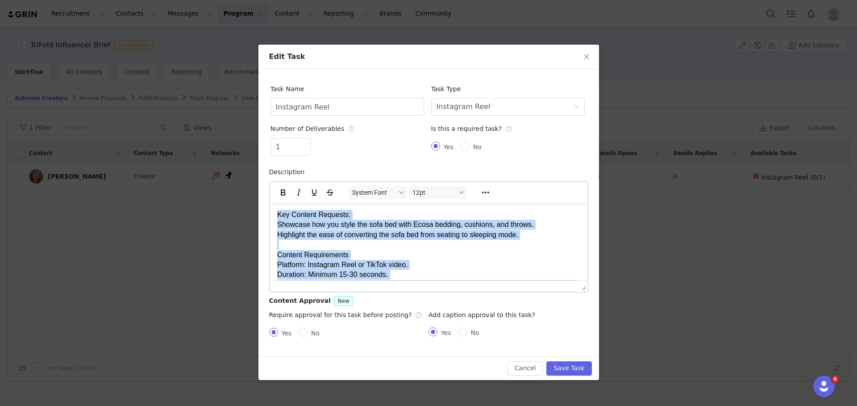
copy div "Key Content Requests: Showcase how you style the sofa bed with Ecosa bedding, c…"
click at [461, 249] on div "Key Content Requests: Showcase how you style the sofa bed with Ecosa bedding, c…" at bounding box center [428, 259] width 303 height 100
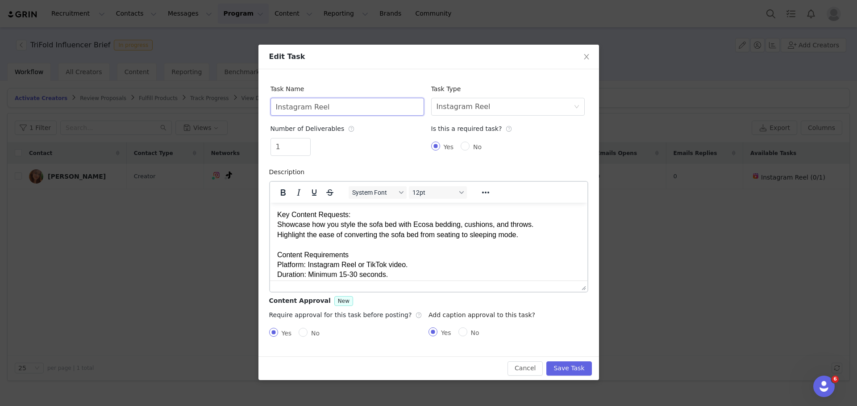
drag, startPoint x: 382, startPoint y: 111, endPoint x: 266, endPoint y: 110, distance: 116.1
click at [266, 110] on div "Task Name Instagram Reel Task Type Select task type Instagram Reel Number of De…" at bounding box center [428, 212] width 341 height 287
click at [416, 146] on div "1" at bounding box center [348, 148] width 154 height 21
click at [572, 365] on button "Save Task" at bounding box center [568, 368] width 45 height 14
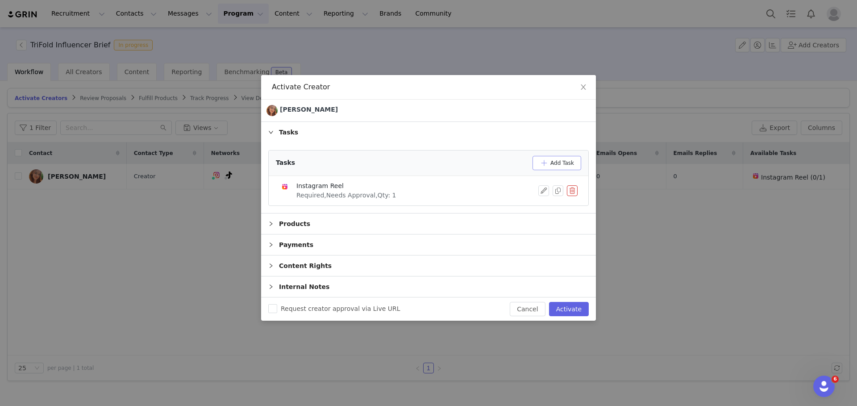
click at [552, 168] on button "Add Task" at bounding box center [557, 163] width 49 height 14
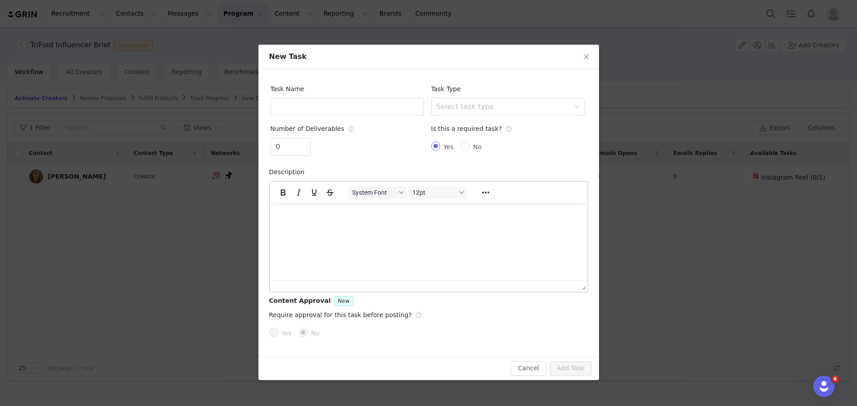
click at [352, 226] on html at bounding box center [428, 214] width 317 height 24
click at [341, 226] on html at bounding box center [428, 214] width 317 height 24
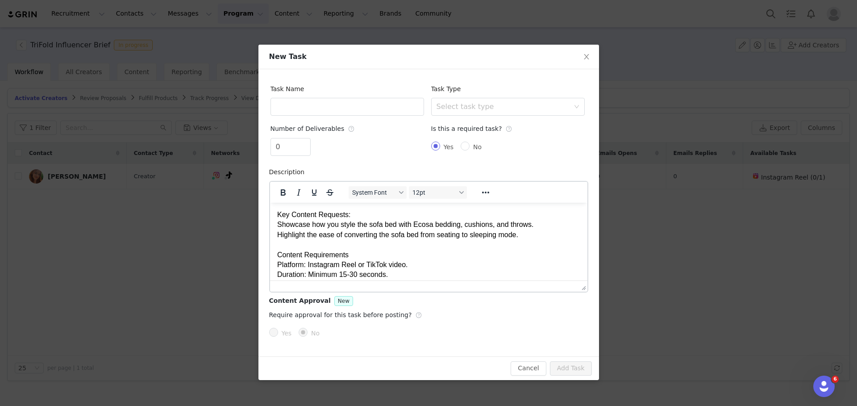
scroll to position [68, 0]
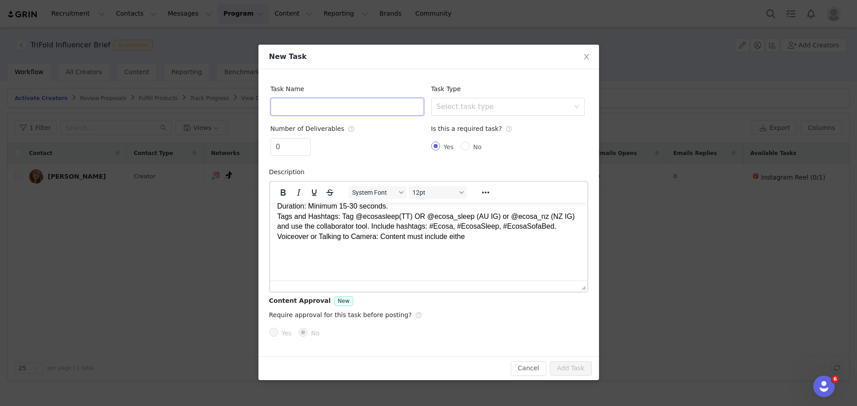
click at [320, 108] on input "text" at bounding box center [348, 107] width 154 height 18
type input "TikTok"
click at [544, 100] on div "Select task type" at bounding box center [505, 106] width 137 height 17
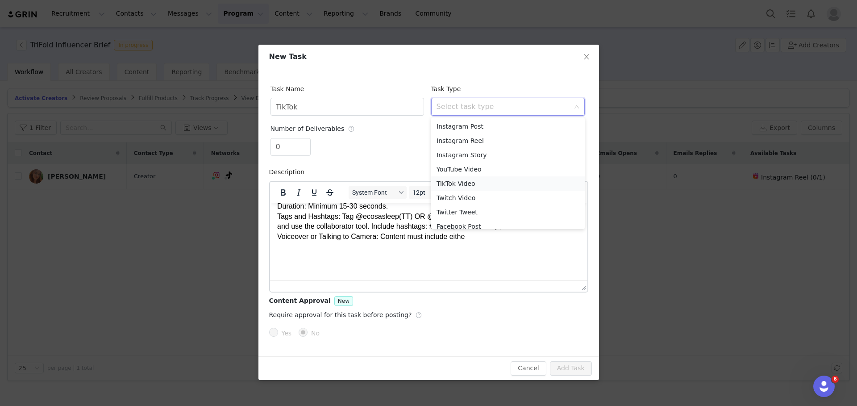
click at [485, 180] on li "TikTok Video" at bounding box center [508, 183] width 154 height 14
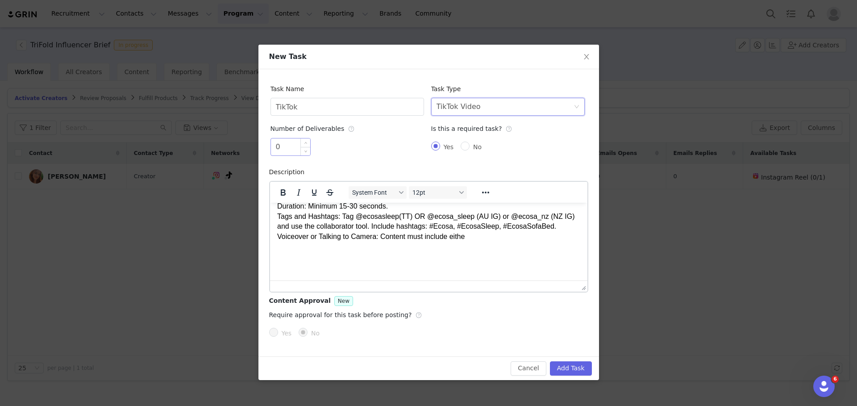
drag, startPoint x: 288, startPoint y: 142, endPoint x: 297, endPoint y: 145, distance: 10.5
click at [288, 142] on input "0" at bounding box center [290, 146] width 39 height 17
type input "1"
click at [304, 142] on span "Increase Value" at bounding box center [305, 143] width 9 height 10
click at [273, 332] on input "Yes" at bounding box center [273, 332] width 9 height 9
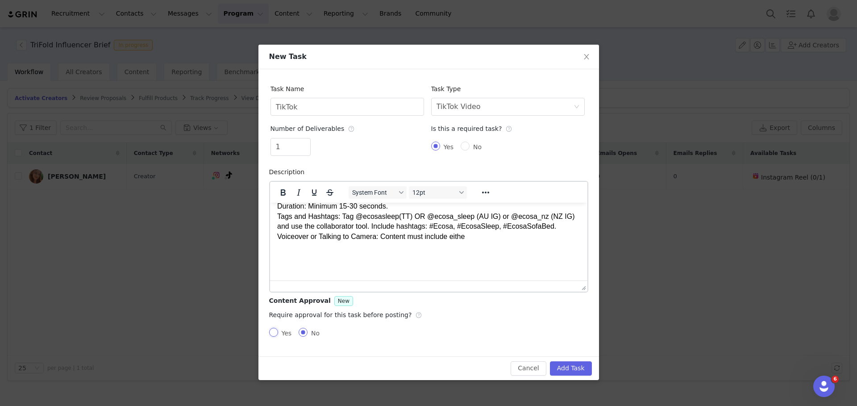
radio input "true"
radio input "false"
drag, startPoint x: 431, startPoint y: 333, endPoint x: 507, endPoint y: 336, distance: 76.4
click at [432, 333] on input "Yes" at bounding box center [433, 331] width 9 height 9
radio input "true"
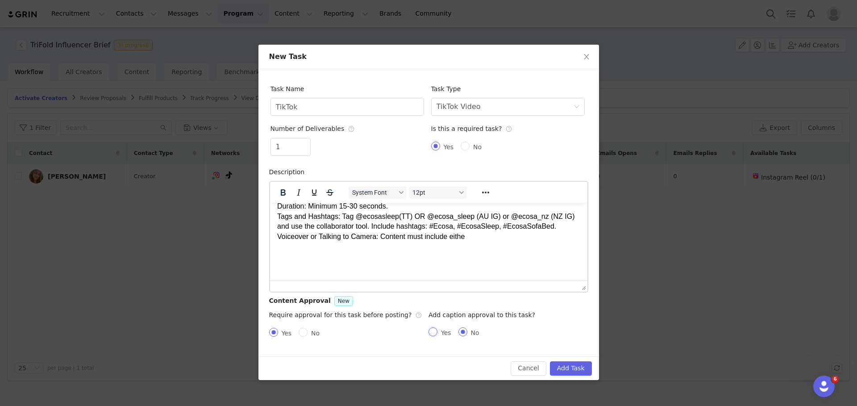
radio input "false"
click at [570, 364] on button "Add Task" at bounding box center [571, 368] width 42 height 14
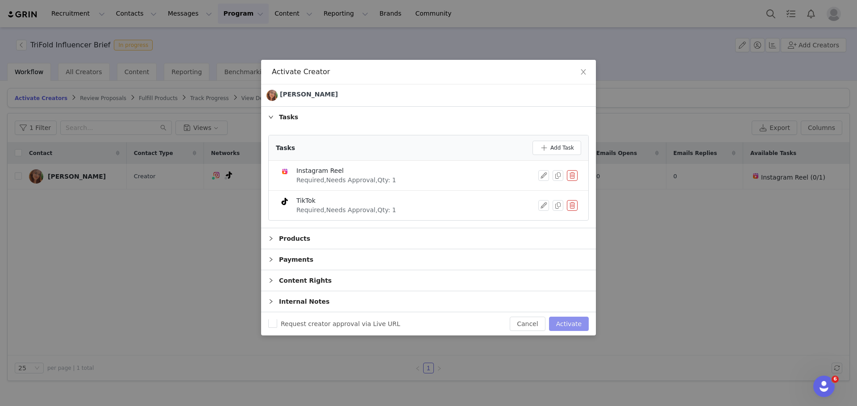
drag, startPoint x: 572, startPoint y: 321, endPoint x: 558, endPoint y: 318, distance: 14.1
click at [572, 321] on button "Activate" at bounding box center [569, 324] width 40 height 14
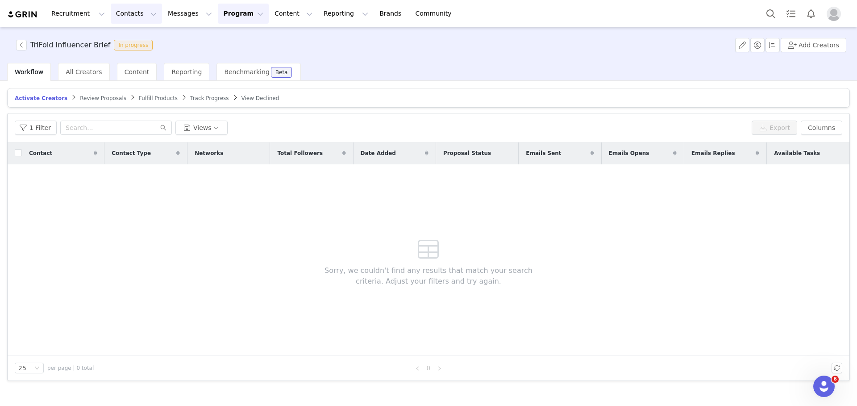
click at [133, 10] on button "Contacts Contacts" at bounding box center [136, 14] width 51 height 20
click at [133, 46] on link "Creators" at bounding box center [139, 39] width 71 height 17
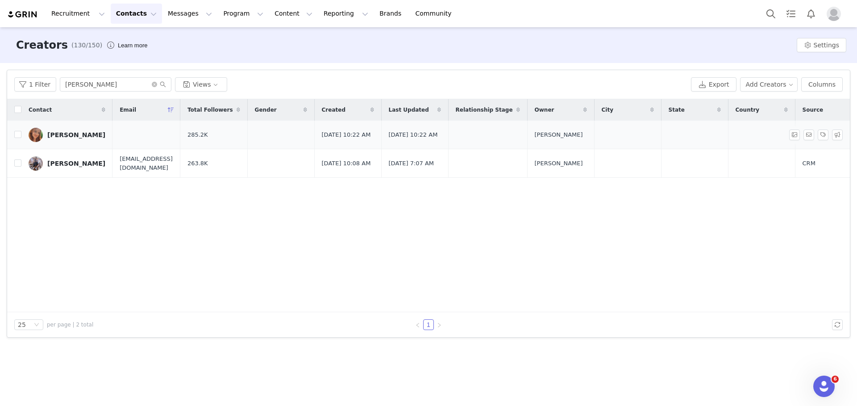
click at [63, 142] on td "Emily" at bounding box center [66, 135] width 91 height 29
click at [59, 138] on link "Emily" at bounding box center [67, 135] width 77 height 14
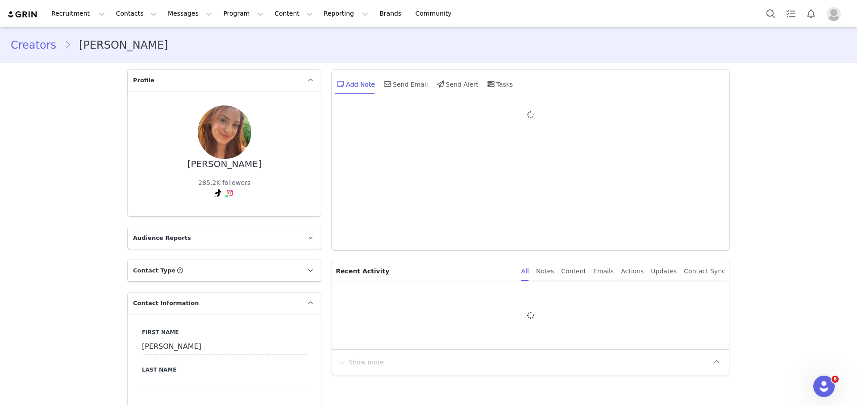
type input "+1 ([GEOGRAPHIC_DATA])"
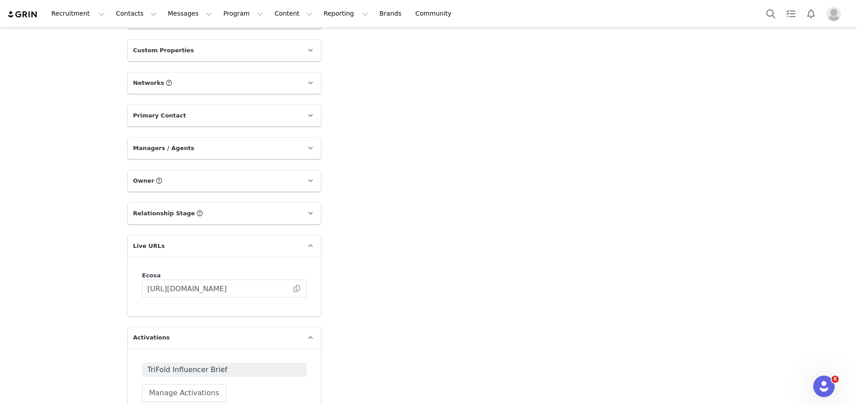
scroll to position [788, 0]
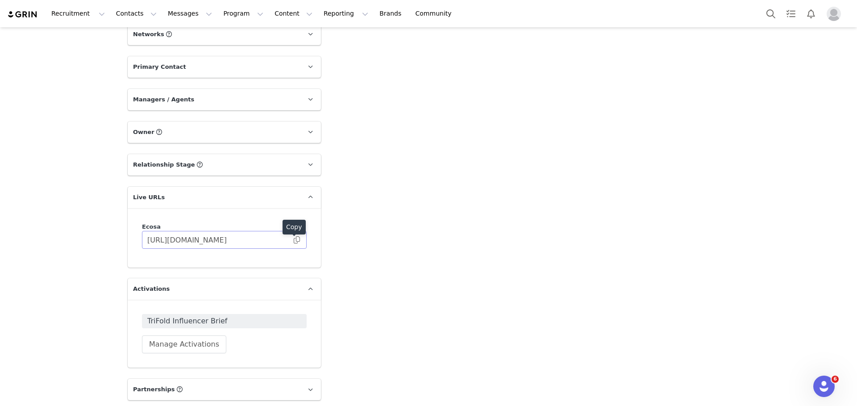
click at [293, 240] on span at bounding box center [296, 240] width 9 height 0
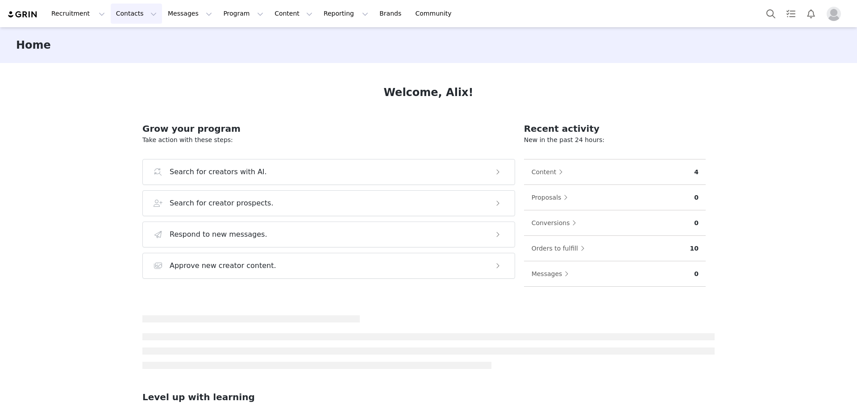
click at [141, 11] on button "Contacts Contacts" at bounding box center [136, 14] width 51 height 20
click at [147, 42] on div "Creators" at bounding box center [140, 39] width 60 height 9
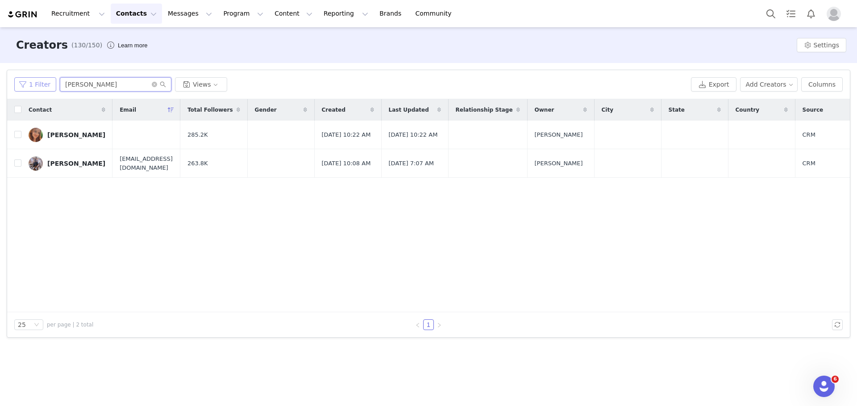
drag, startPoint x: 114, startPoint y: 81, endPoint x: 53, endPoint y: 85, distance: 61.3
click at [52, 84] on div "1 Filter [PERSON_NAME] Views" at bounding box center [350, 84] width 673 height 14
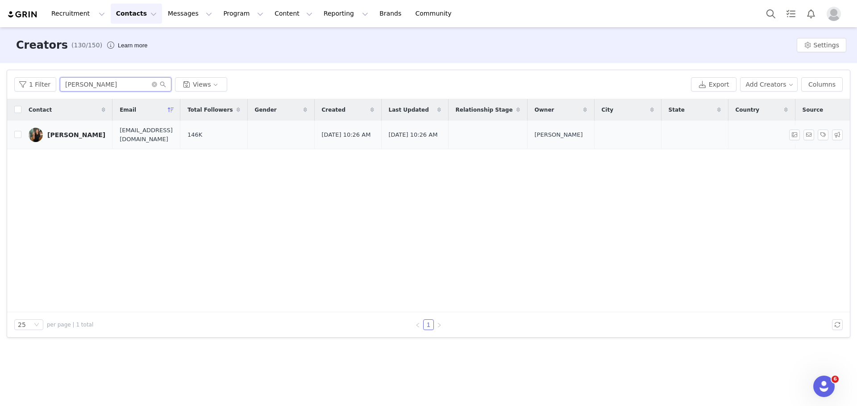
type input "[PERSON_NAME]"
click at [75, 138] on div "[PERSON_NAME]" at bounding box center [76, 134] width 58 height 7
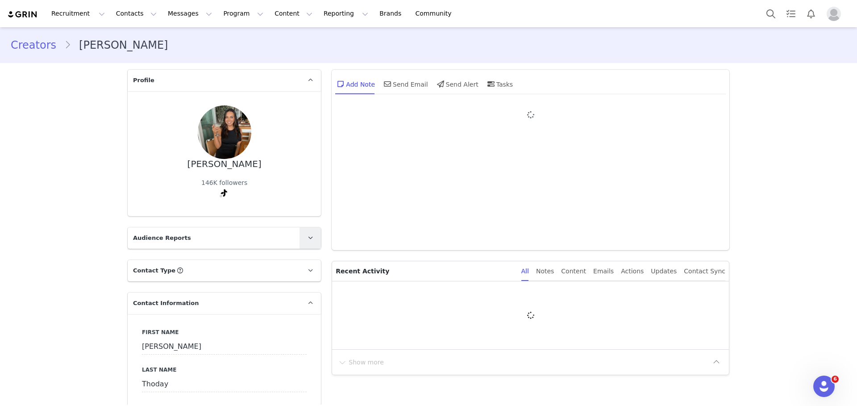
type input "+1 ([GEOGRAPHIC_DATA])"
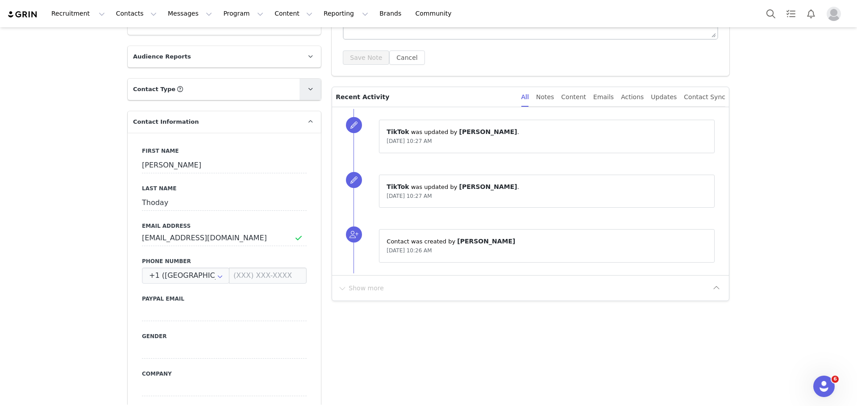
scroll to position [204, 0]
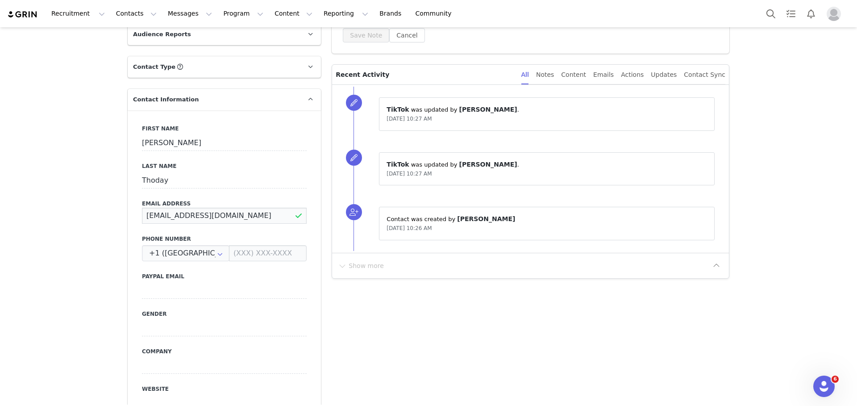
drag, startPoint x: 190, startPoint y: 212, endPoint x: 195, endPoint y: 213, distance: 5.1
click at [191, 212] on input "[EMAIL_ADDRESS][DOMAIN_NAME]" at bounding box center [224, 216] width 165 height 16
drag, startPoint x: 226, startPoint y: 219, endPoint x: 108, endPoint y: 207, distance: 118.9
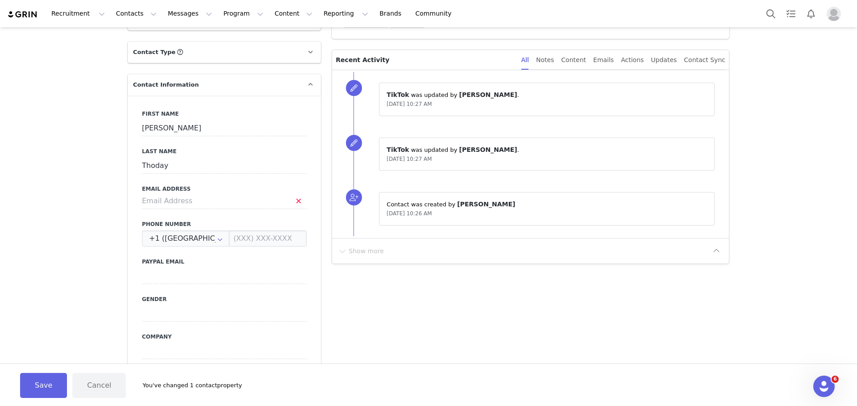
scroll to position [259, 0]
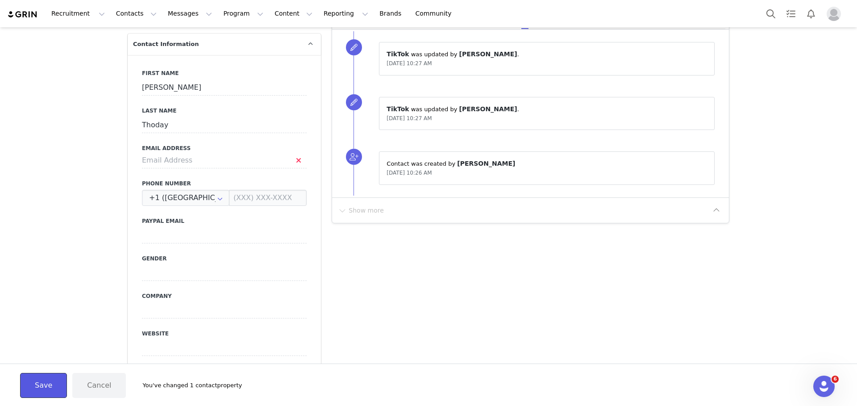
click at [54, 381] on button "Save" at bounding box center [43, 385] width 47 height 25
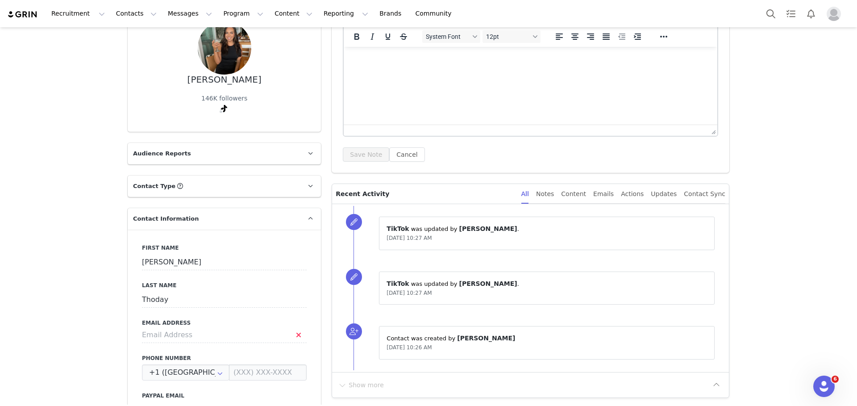
scroll to position [0, 0]
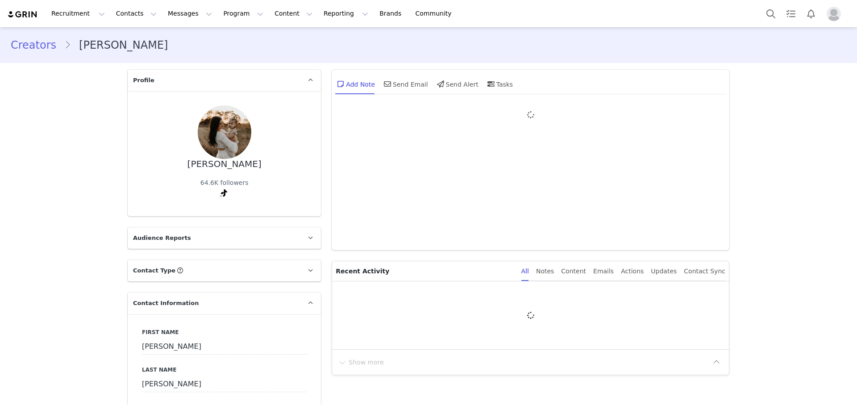
type input "+1 ([GEOGRAPHIC_DATA])"
